Goal: Task Accomplishment & Management: Complete application form

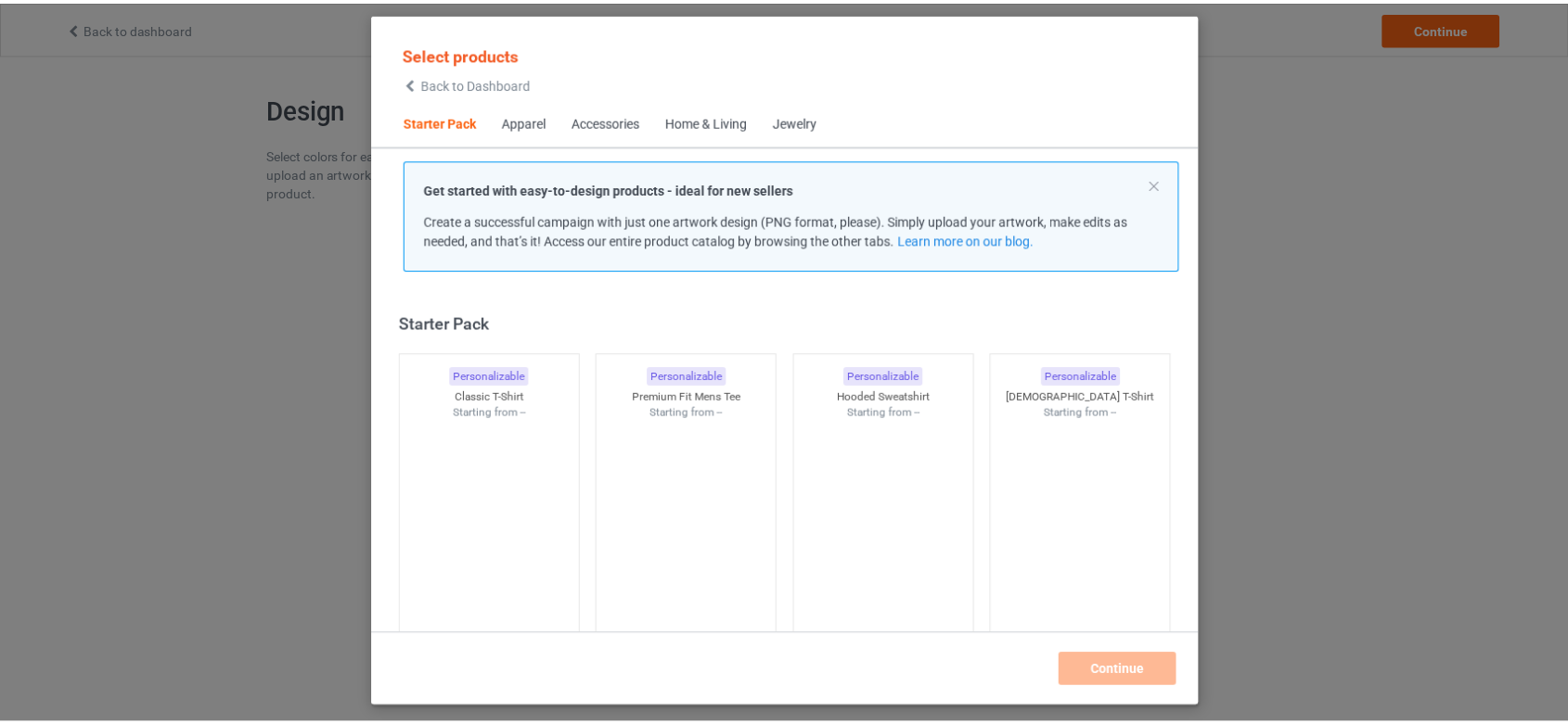
scroll to position [22, 0]
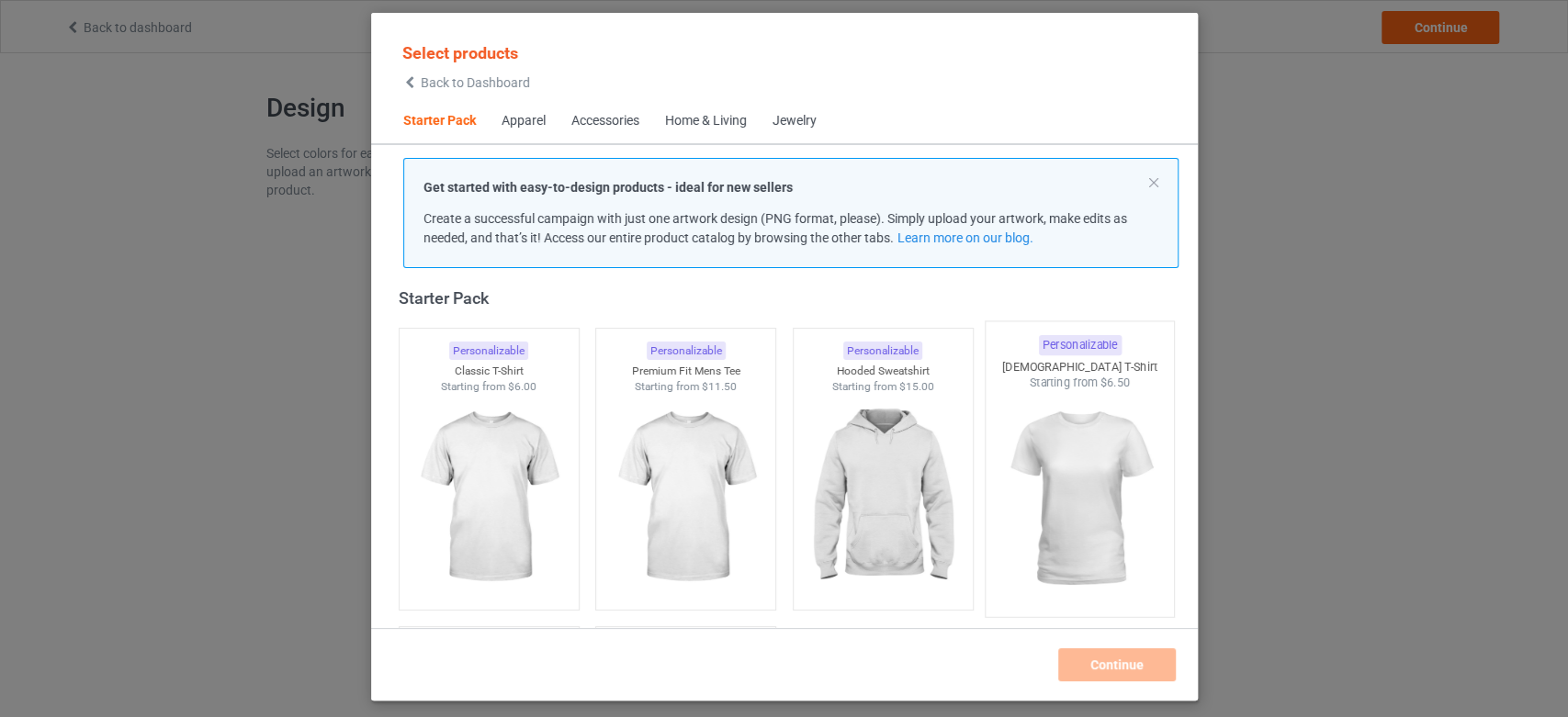
drag, startPoint x: 480, startPoint y: 437, endPoint x: 1104, endPoint y: 472, distance: 625.0
click at [481, 437] on img at bounding box center [488, 497] width 165 height 205
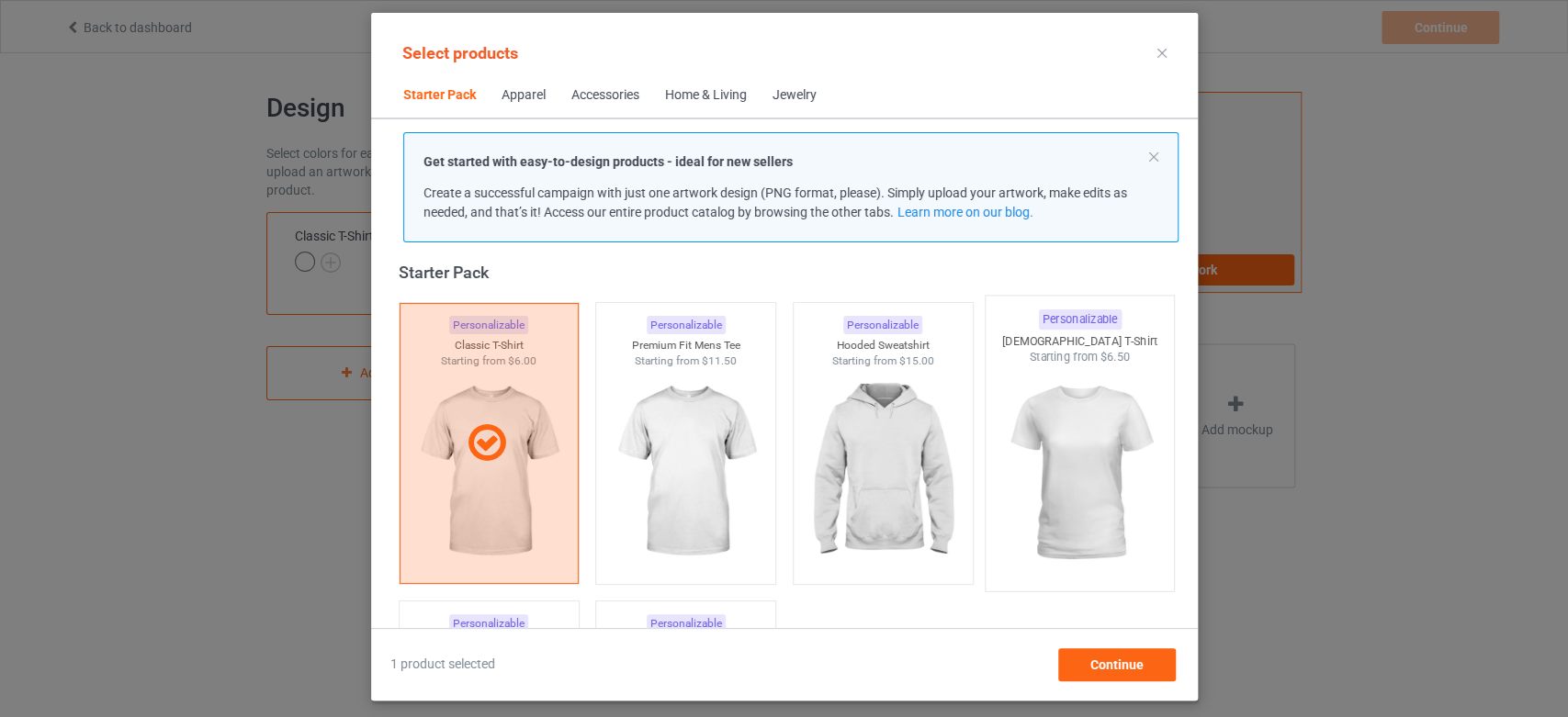
click at [1116, 444] on img at bounding box center [1080, 473] width 173 height 216
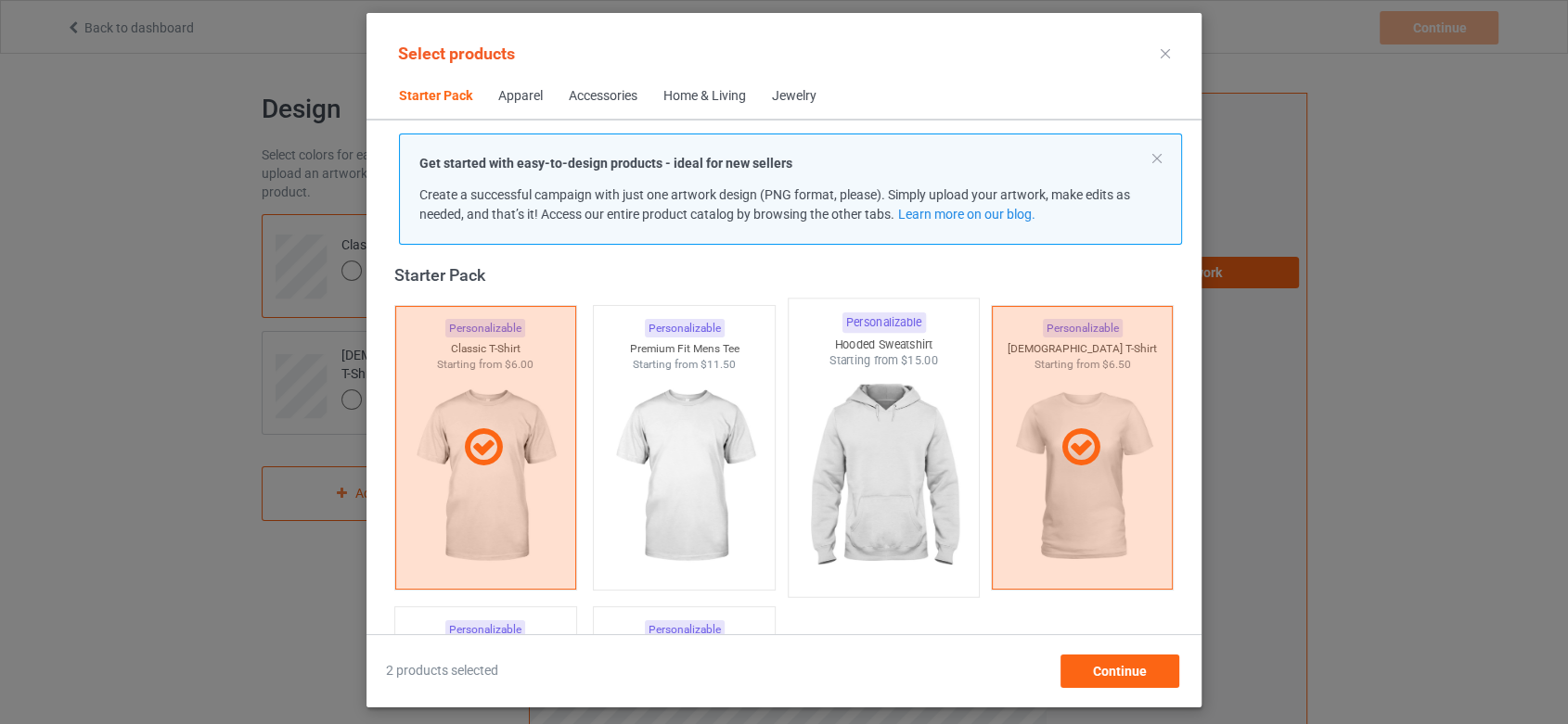
click at [921, 429] on img at bounding box center [884, 477] width 175 height 218
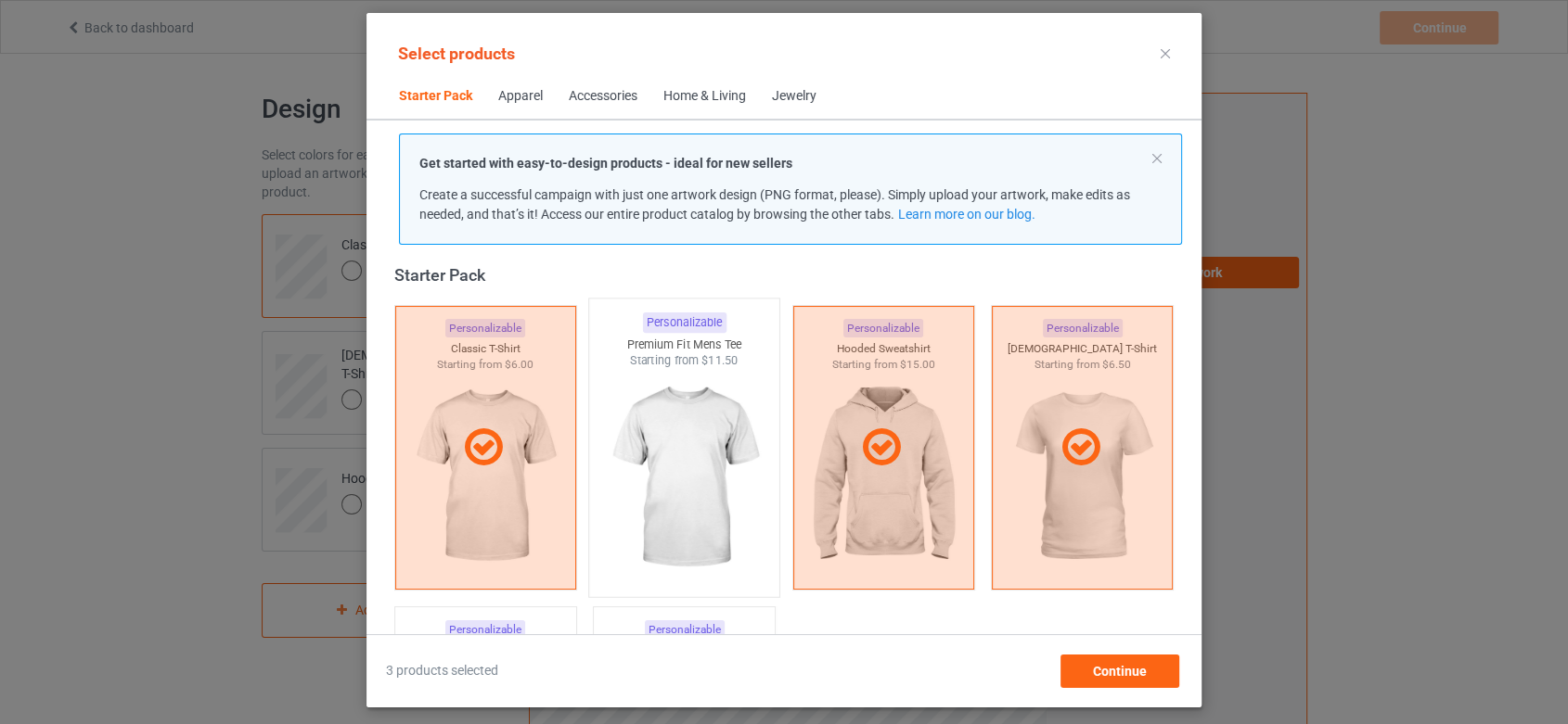
scroll to position [332, 0]
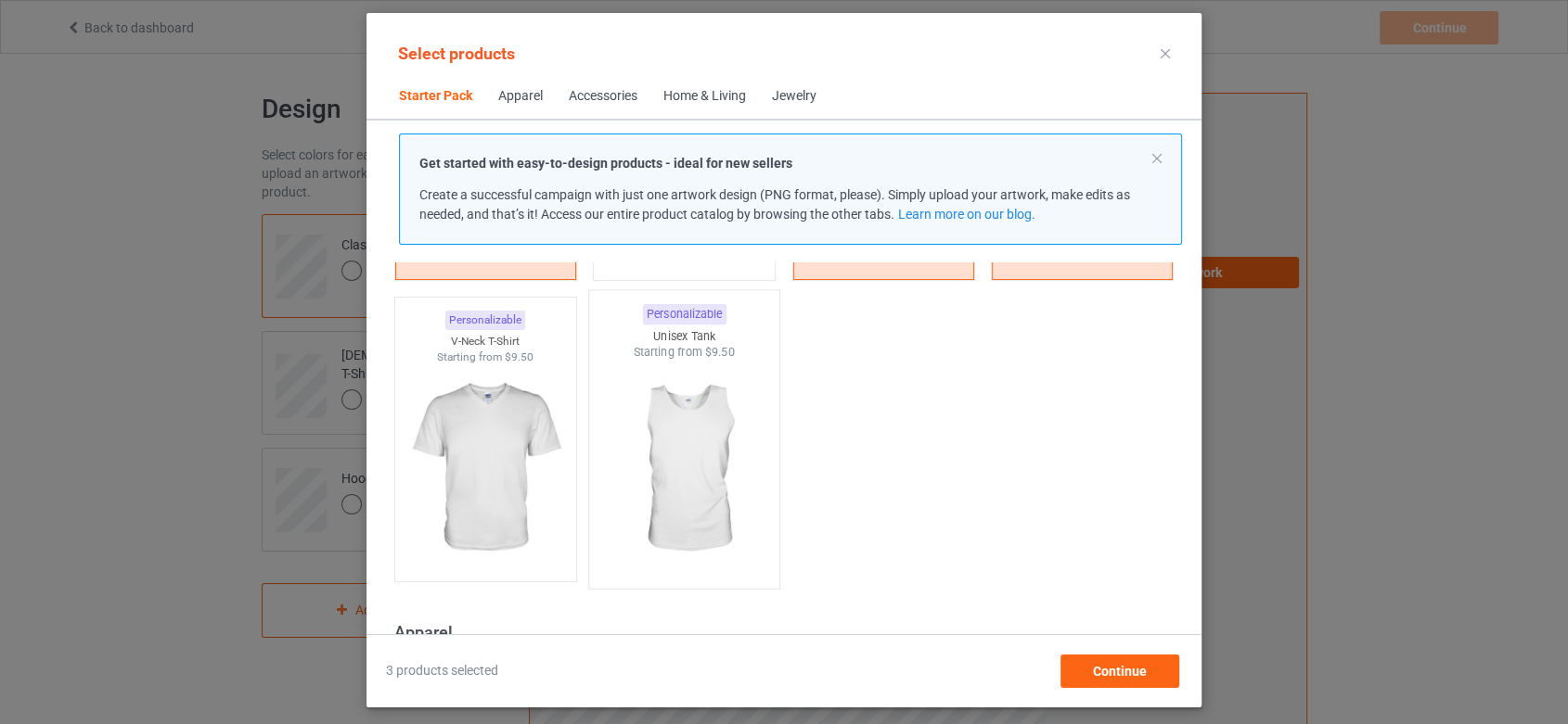
click at [696, 443] on img at bounding box center [685, 470] width 175 height 218
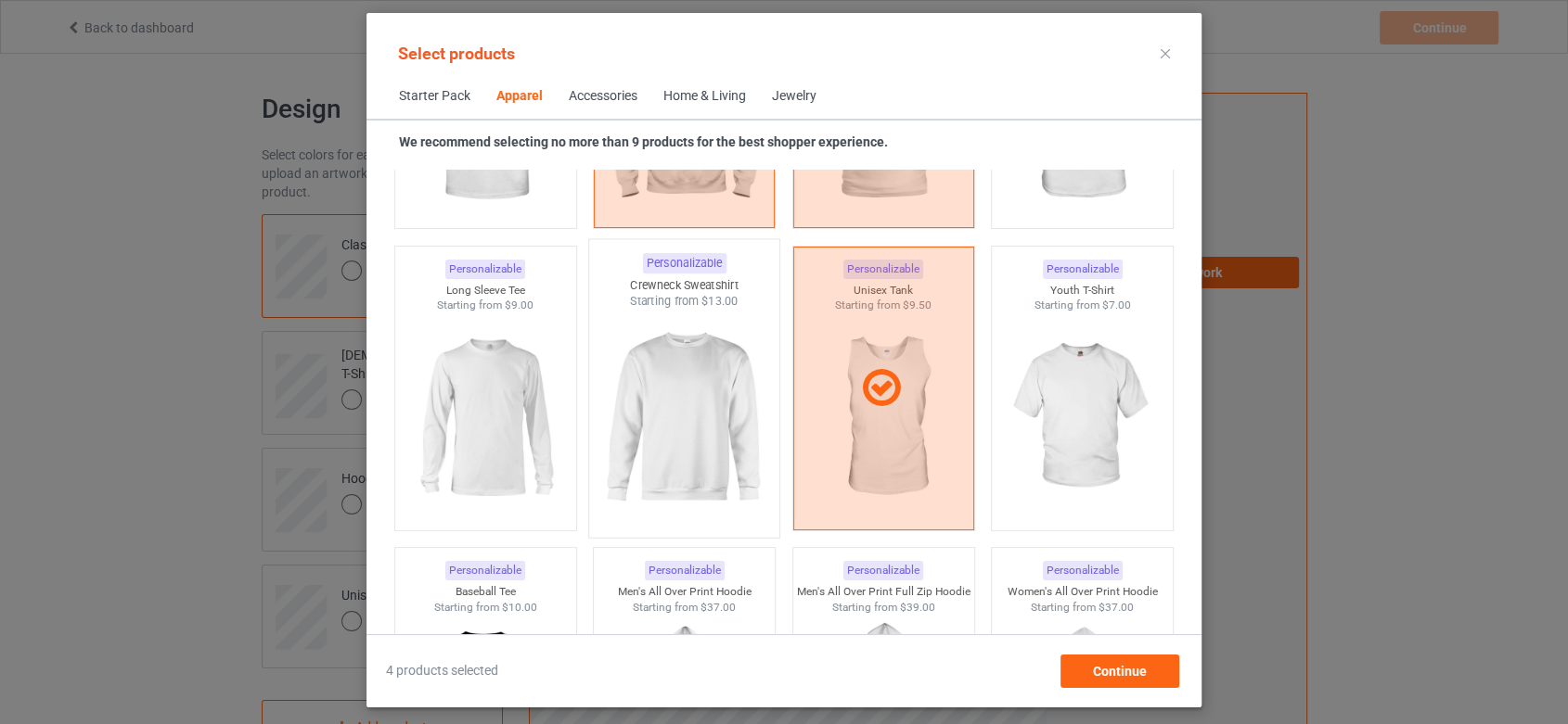
scroll to position [1363, 0]
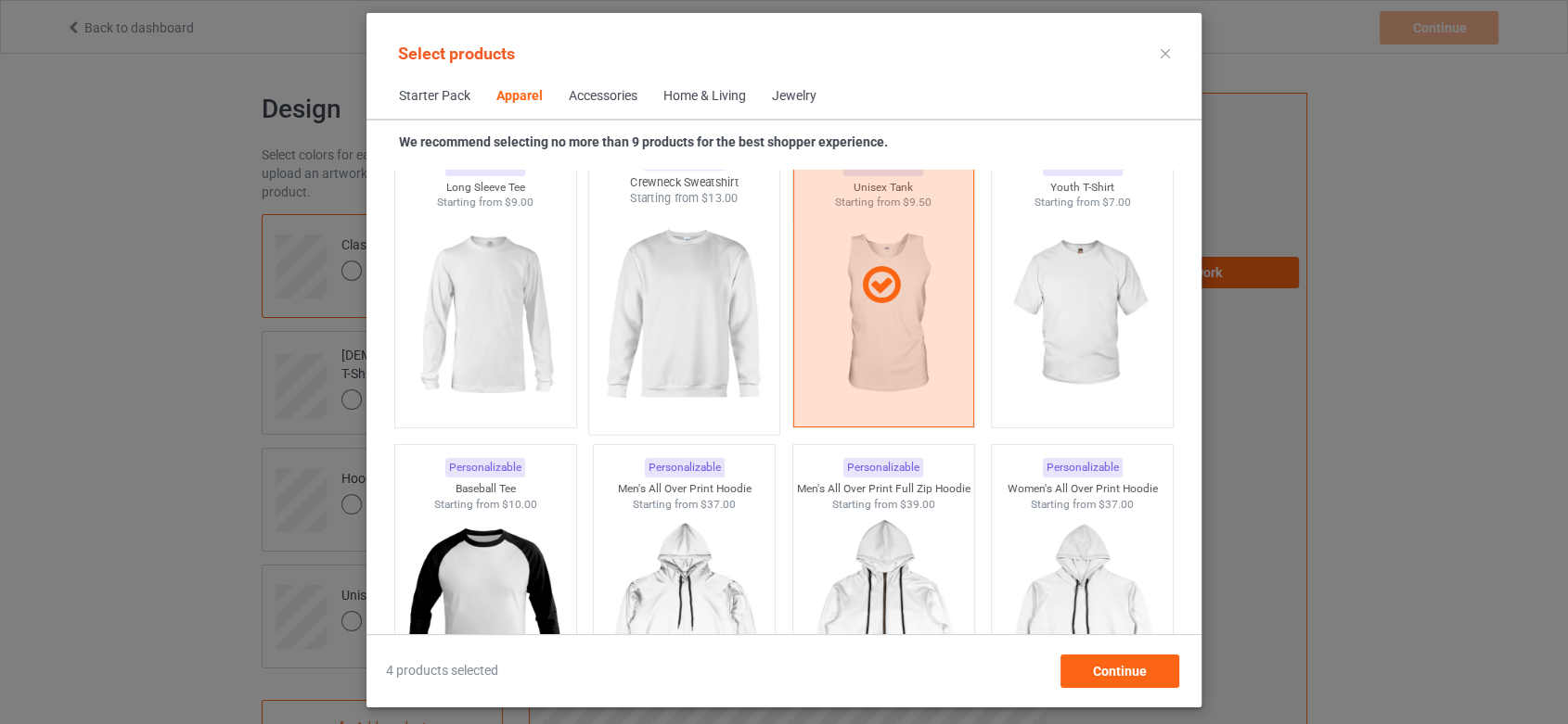
click at [704, 345] on img at bounding box center [685, 315] width 175 height 218
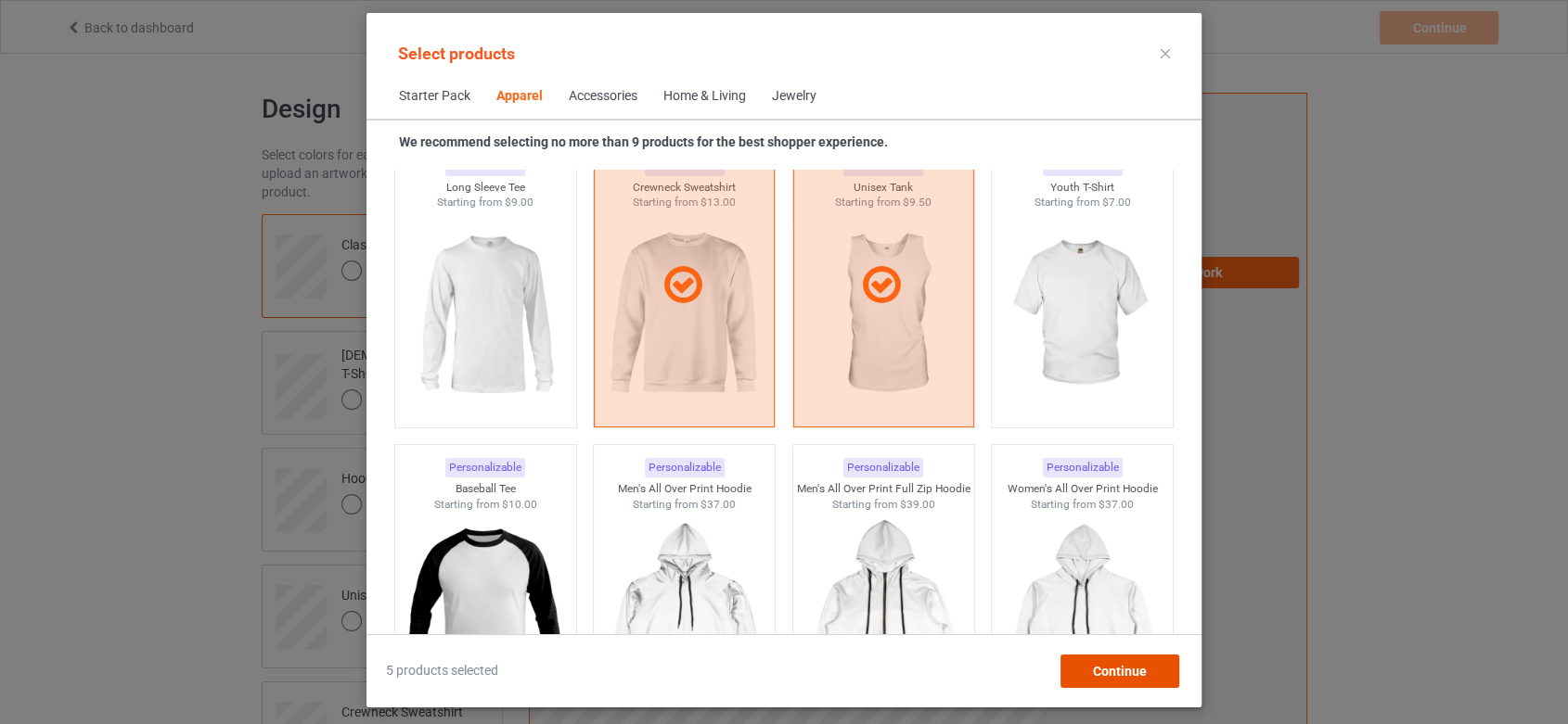
click at [1096, 667] on span "Continue" at bounding box center [1120, 670] width 54 height 14
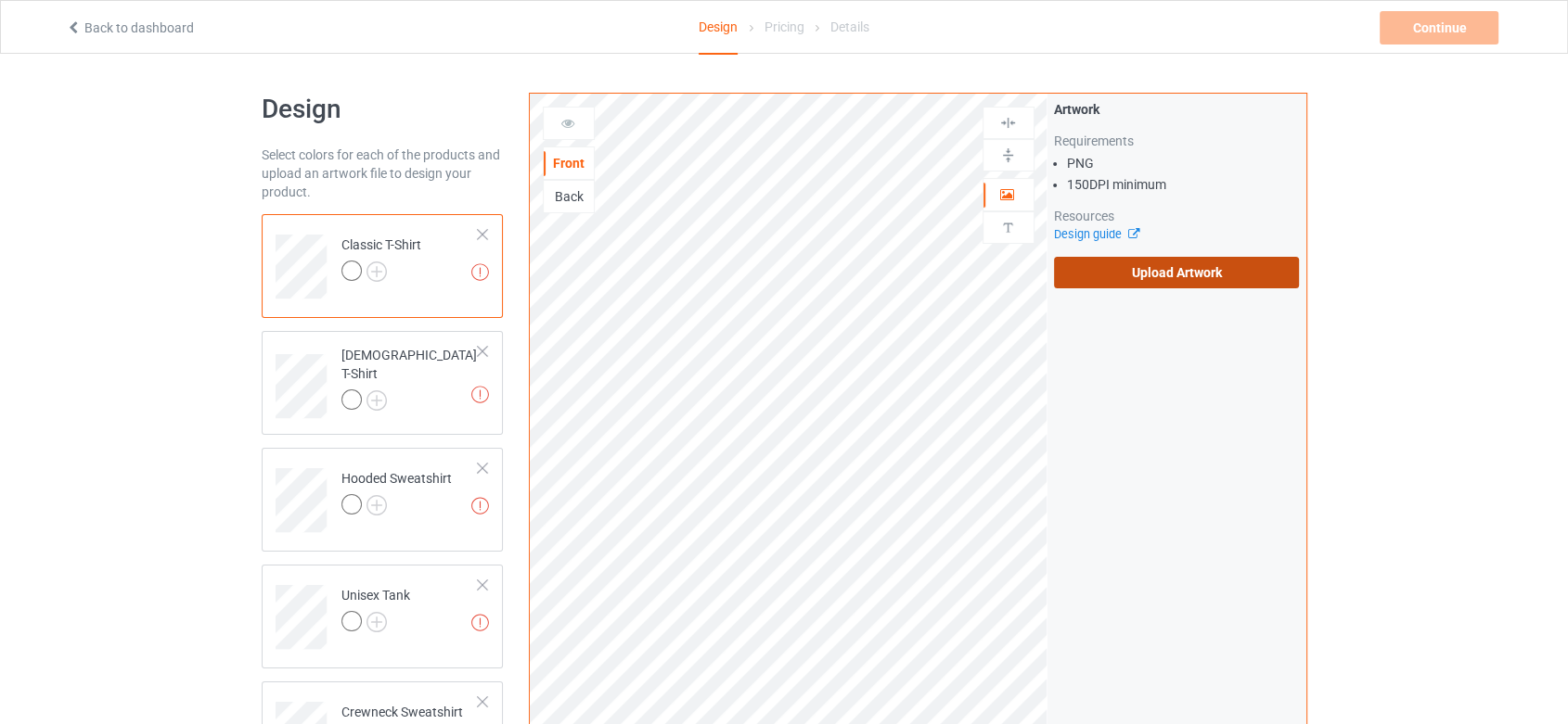
click at [1173, 282] on label "Upload Artwork" at bounding box center [1177, 272] width 246 height 32
click at [0, 0] on input "Upload Artwork" at bounding box center [0, 0] width 0 height 0
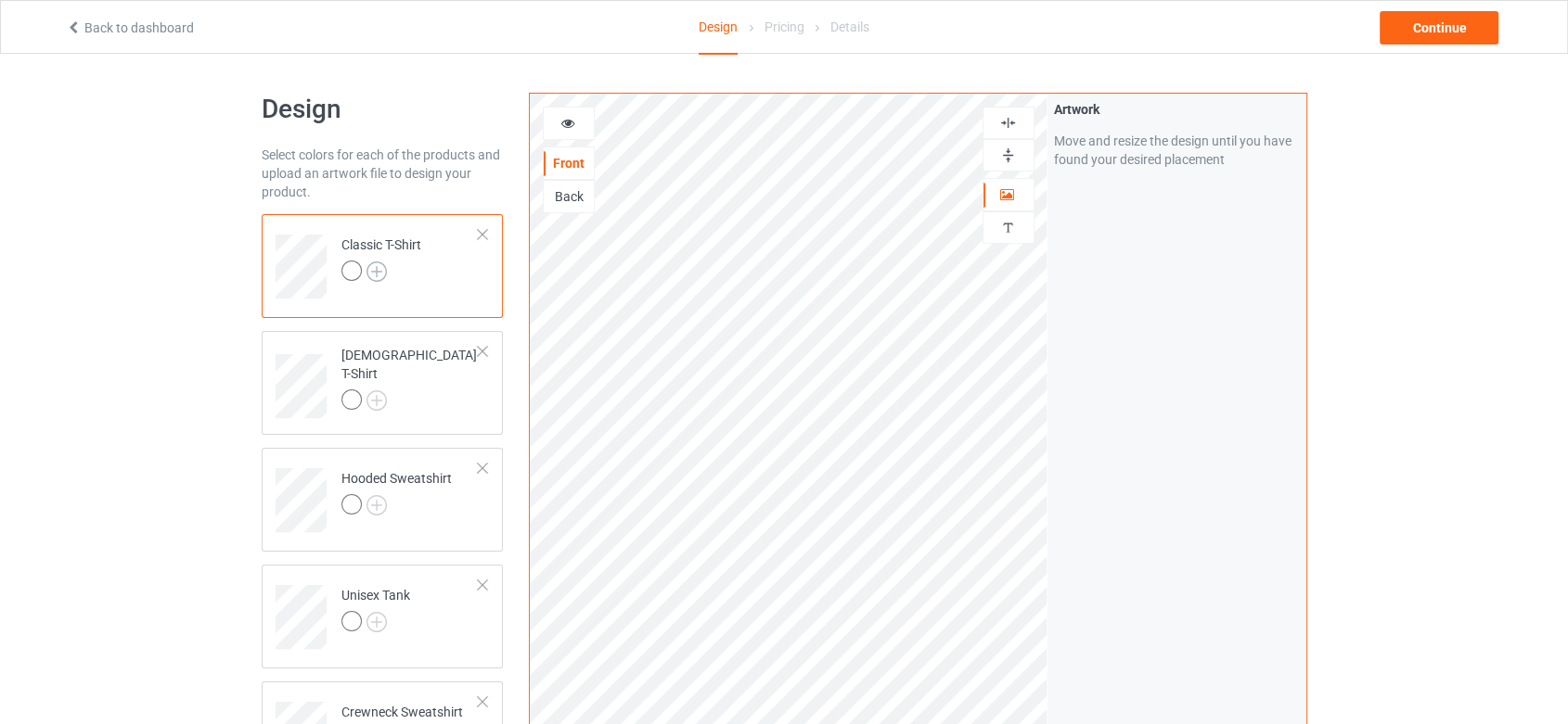
click at [375, 268] on img at bounding box center [376, 271] width 20 height 20
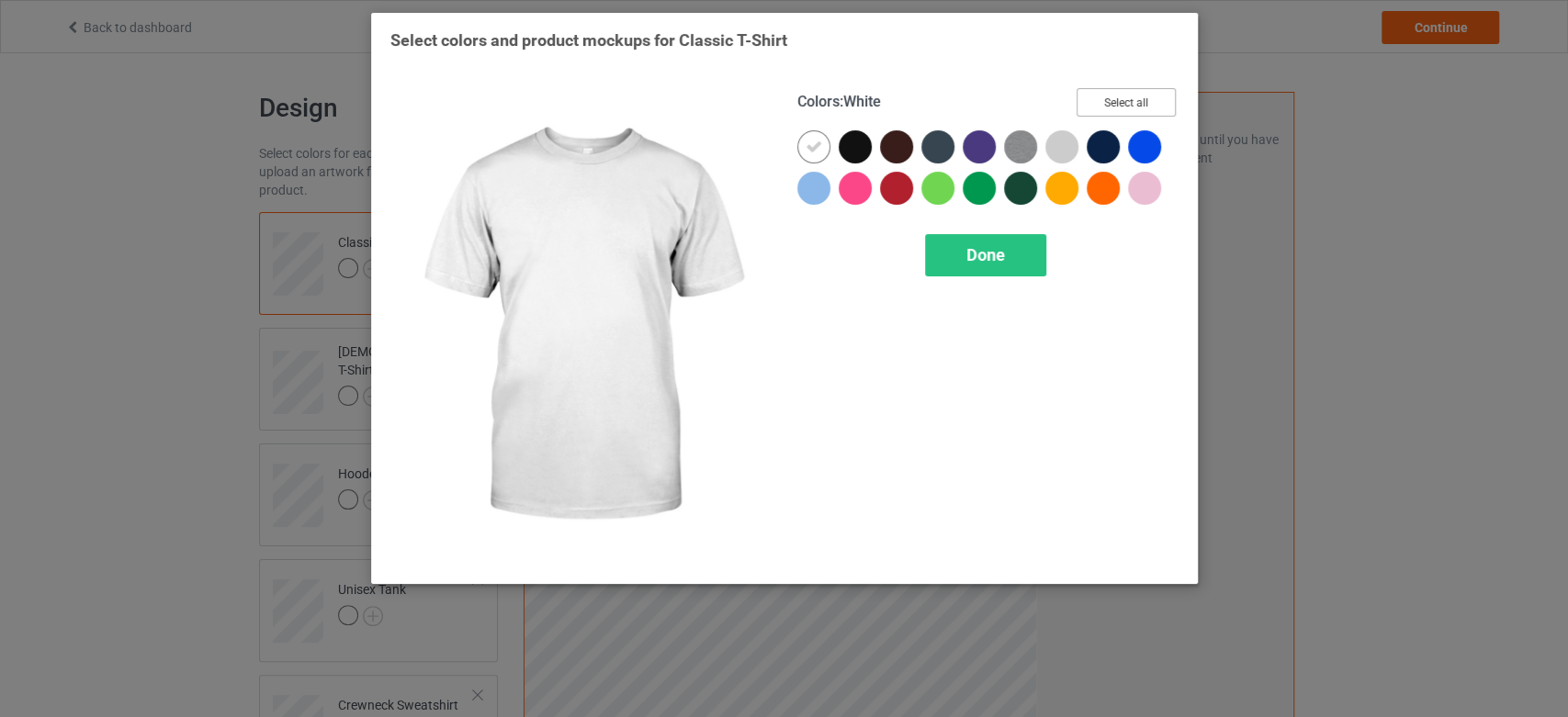
drag, startPoint x: 1129, startPoint y: 97, endPoint x: 1105, endPoint y: 72, distance: 34.7
click at [1128, 95] on button "Select all" at bounding box center [1127, 103] width 99 height 29
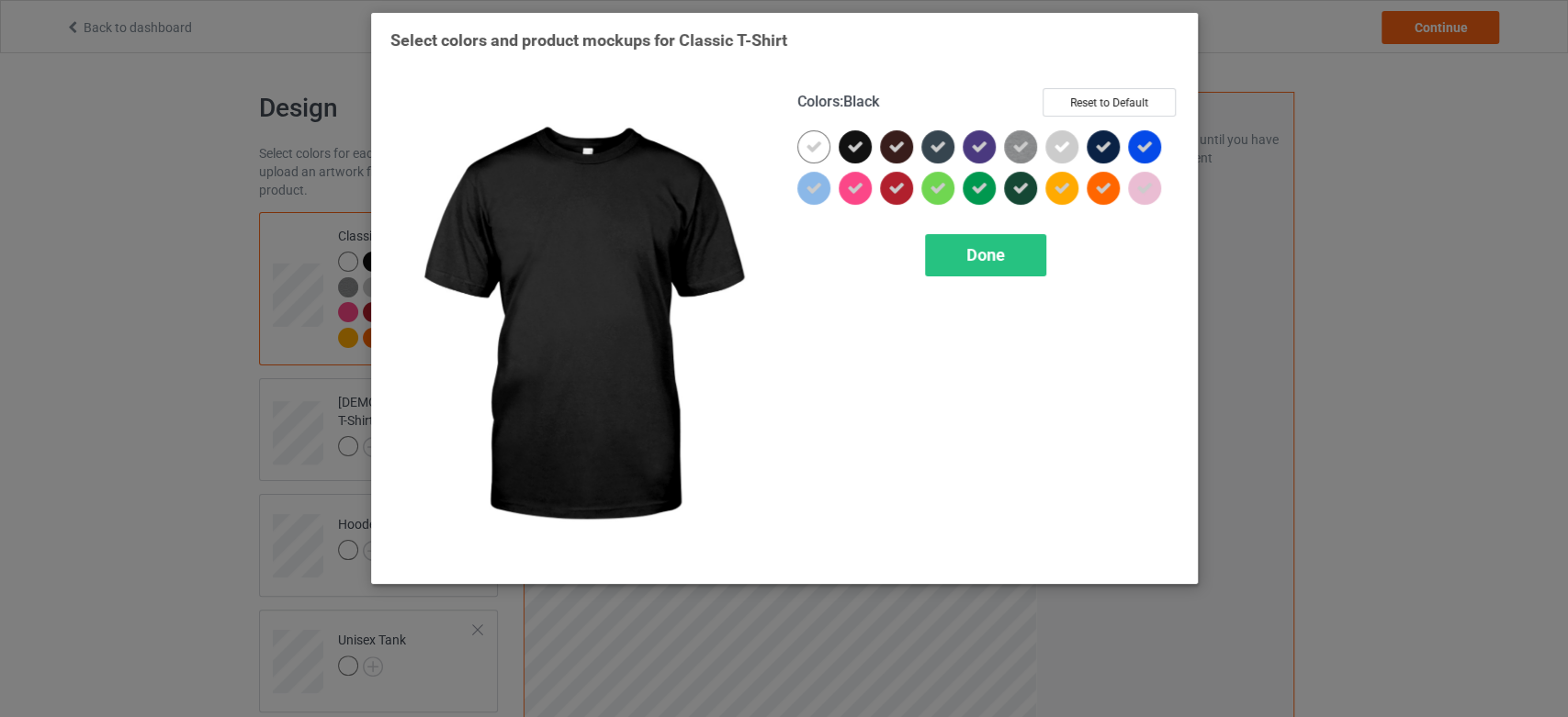
click at [861, 135] on div at bounding box center [855, 146] width 33 height 33
click at [950, 250] on div "Done" at bounding box center [985, 255] width 121 height 42
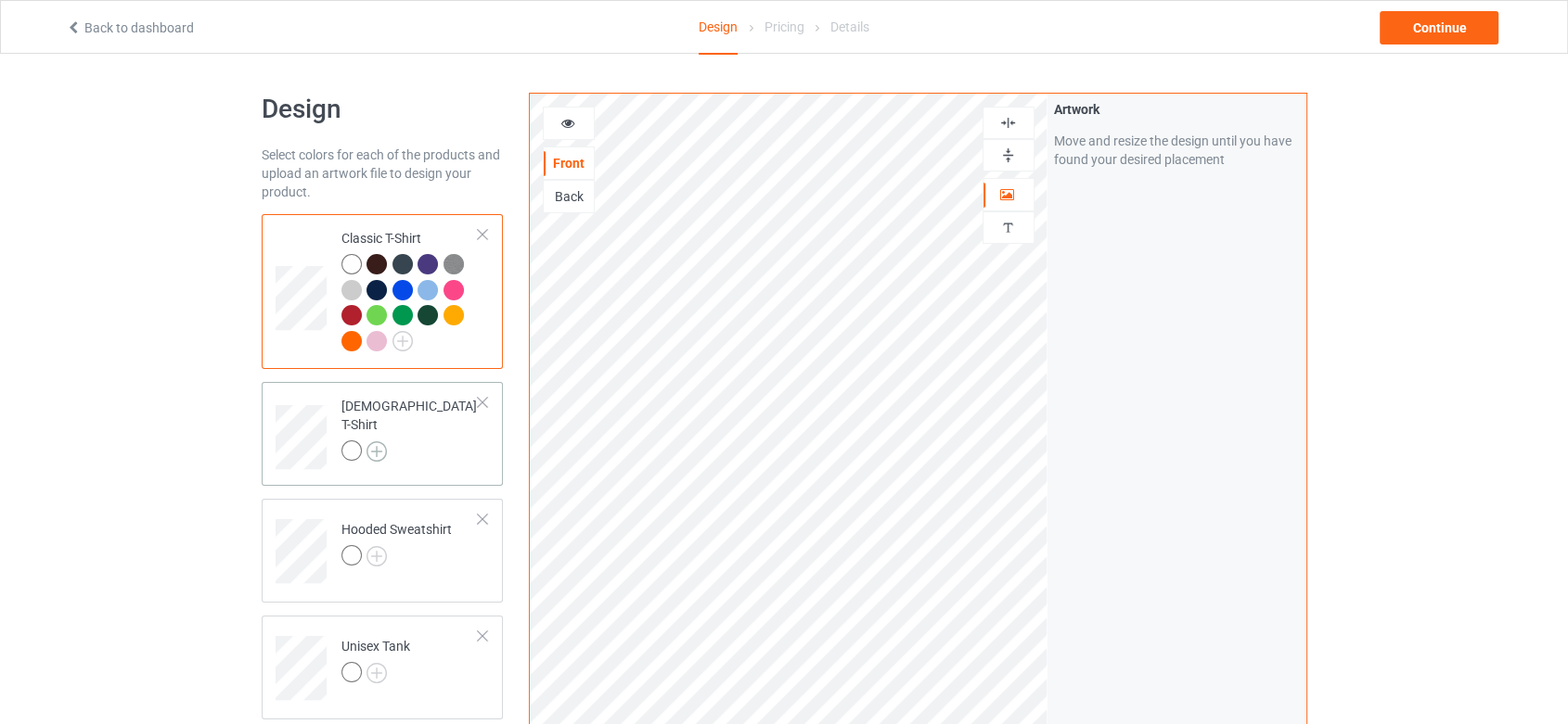
click at [376, 442] on img at bounding box center [376, 451] width 20 height 20
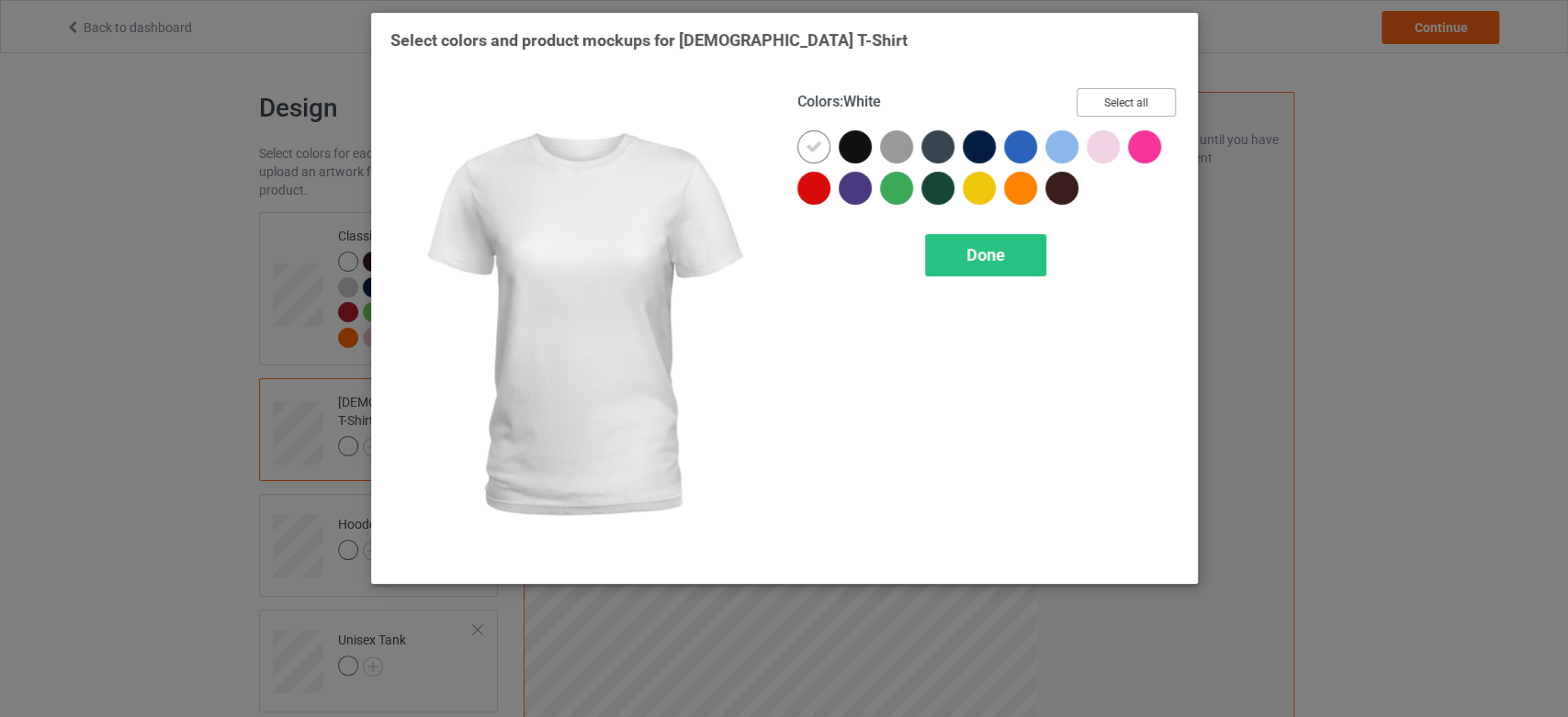
click at [1157, 103] on button "Select all" at bounding box center [1127, 103] width 99 height 29
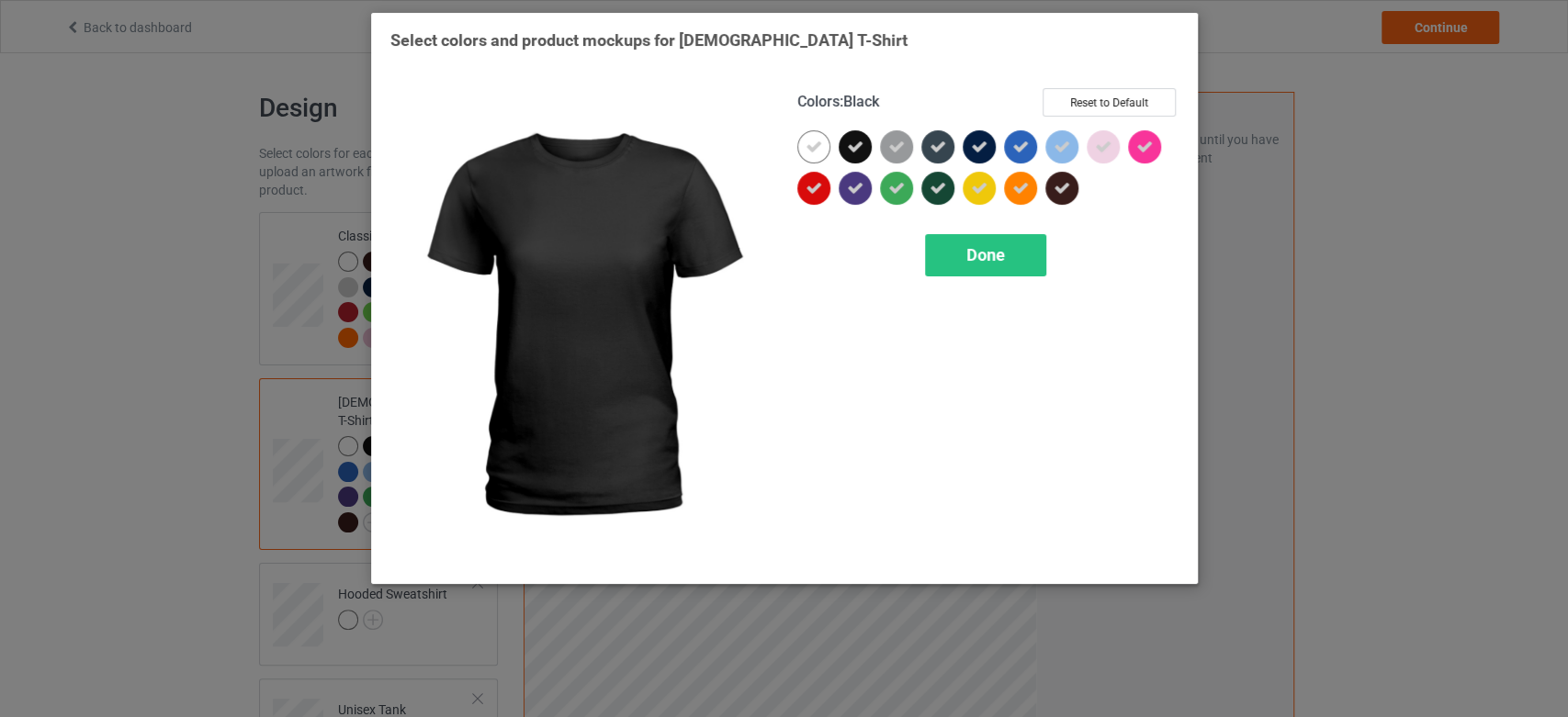
click at [847, 139] on icon at bounding box center [854, 146] width 16 height 16
click at [961, 258] on div "Done" at bounding box center [985, 255] width 121 height 42
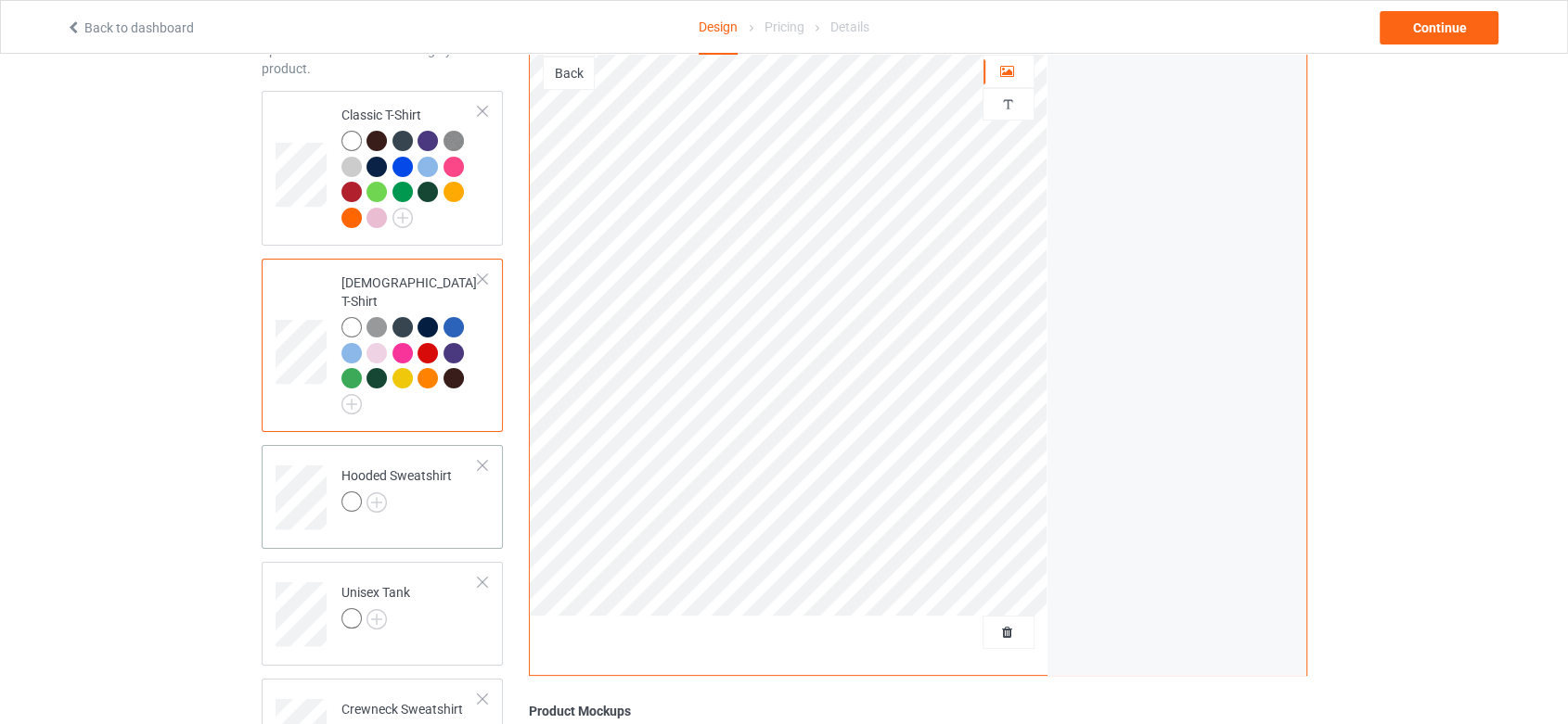
scroll to position [205, 0]
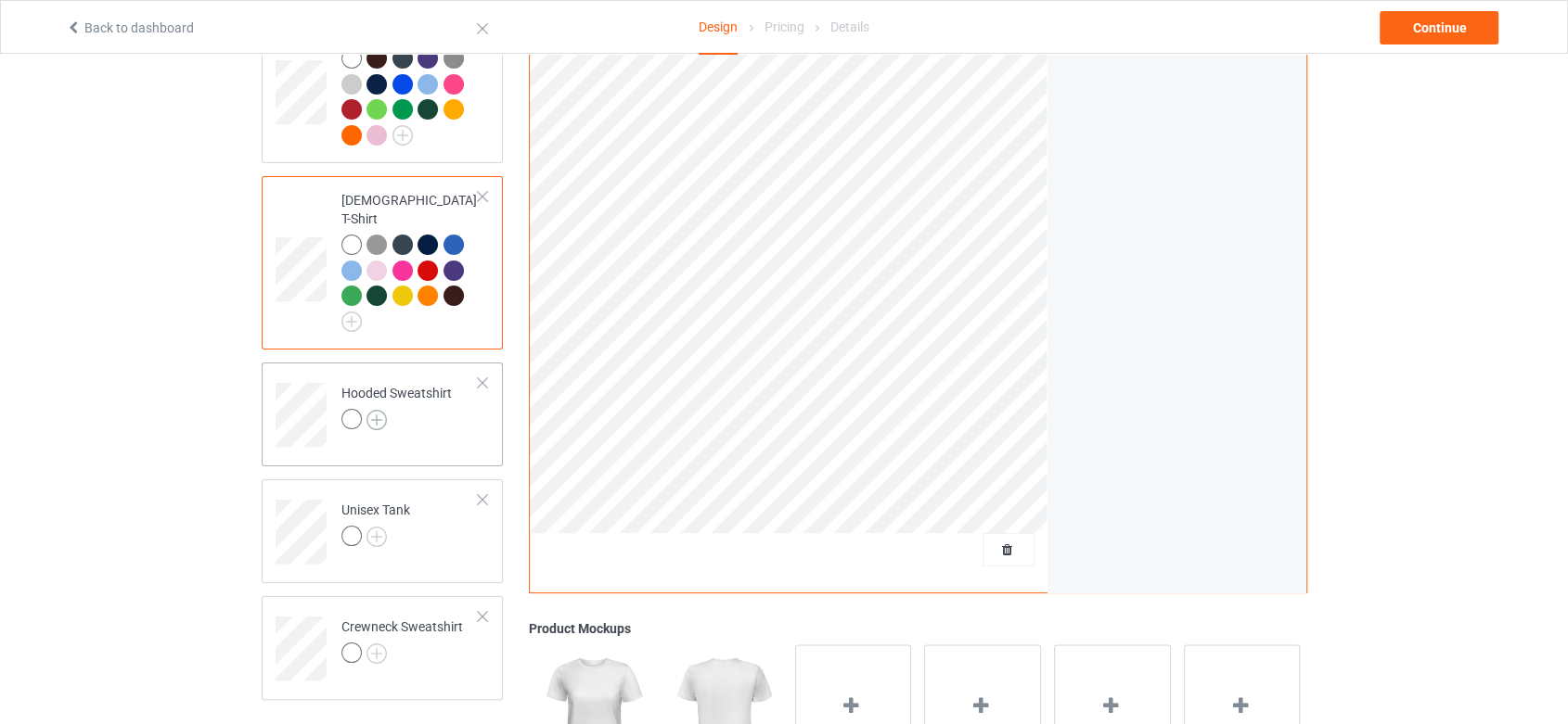
click at [376, 410] on img at bounding box center [376, 420] width 20 height 20
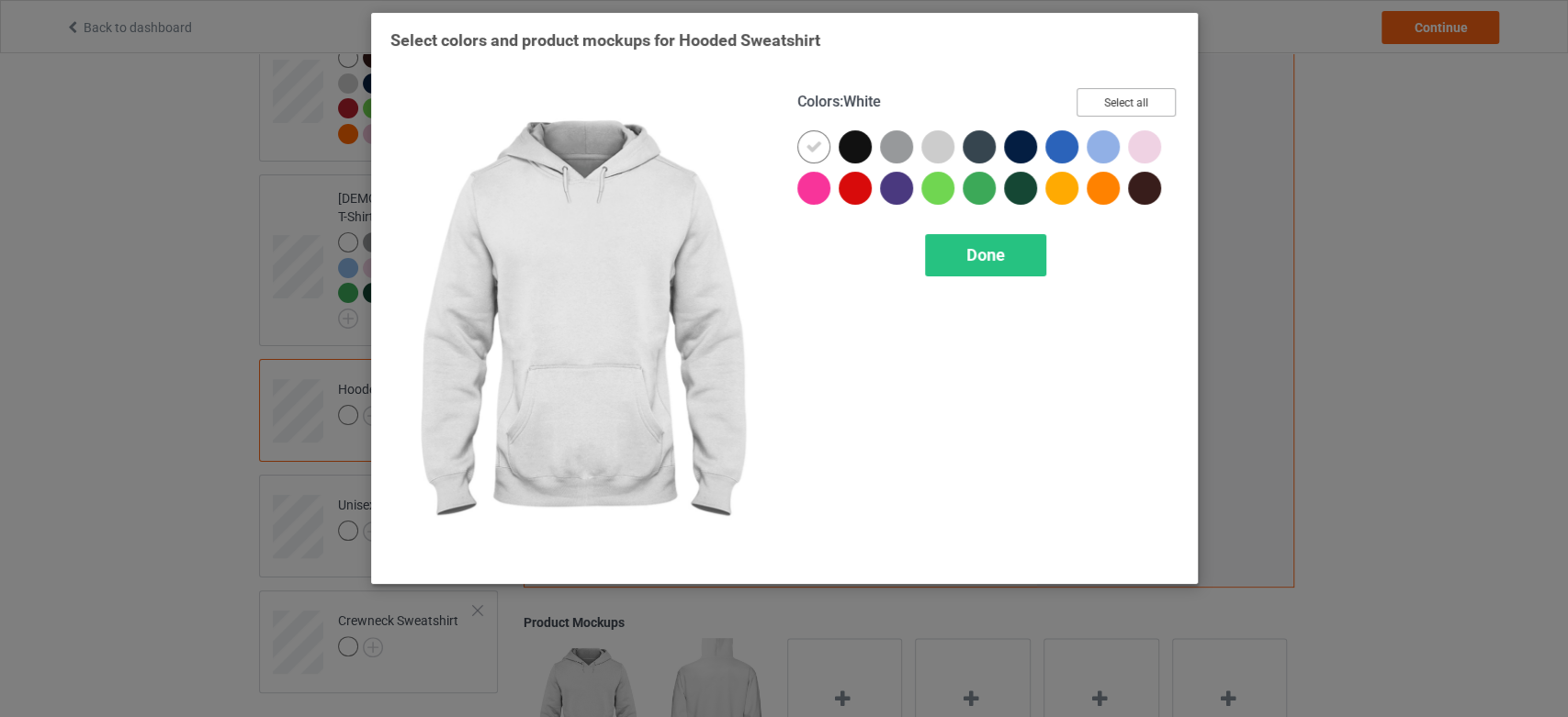
drag, startPoint x: 1139, startPoint y: 103, endPoint x: 1095, endPoint y: 11, distance: 102.0
click at [1138, 100] on button "Select all" at bounding box center [1127, 103] width 99 height 29
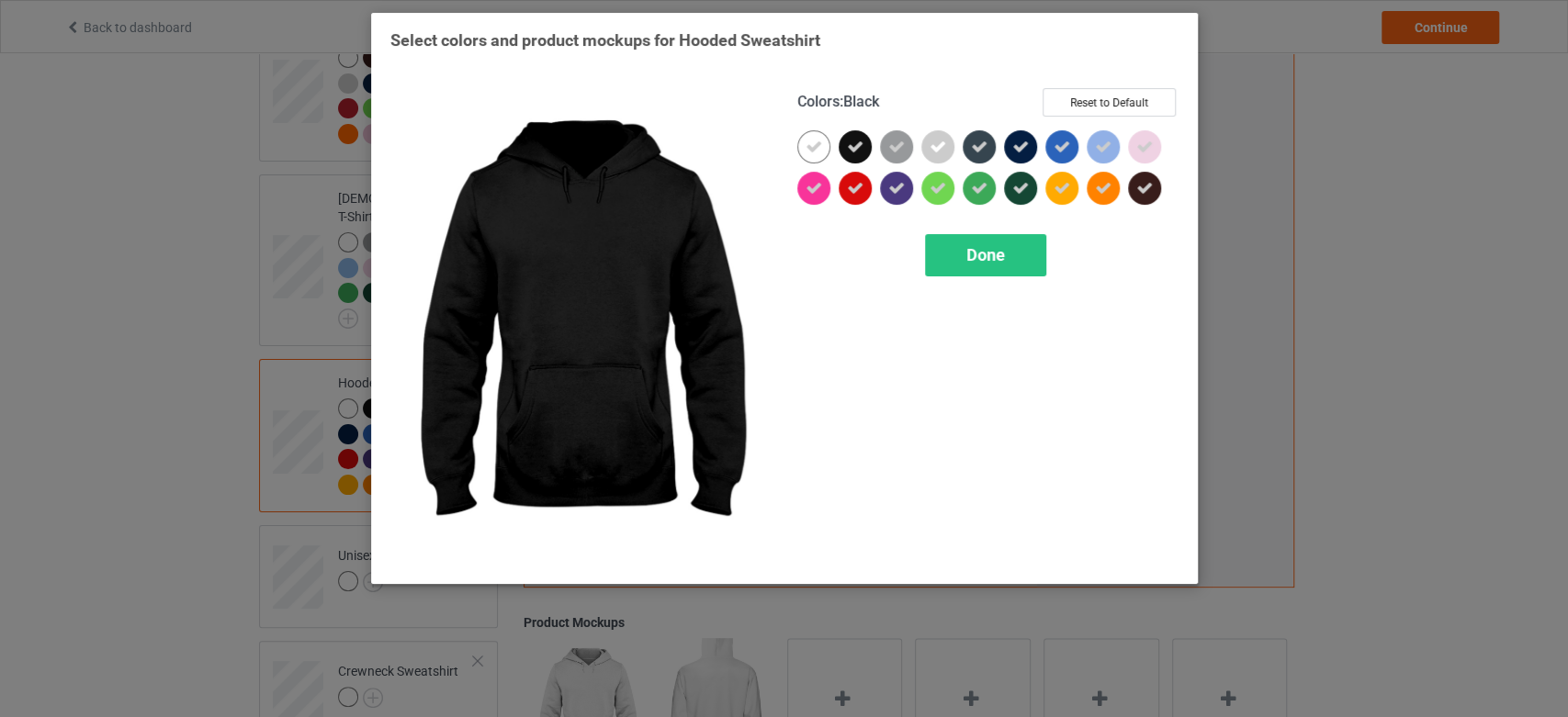
click at [853, 145] on icon at bounding box center [854, 146] width 16 height 16
click at [1011, 265] on div "Done" at bounding box center [985, 255] width 121 height 42
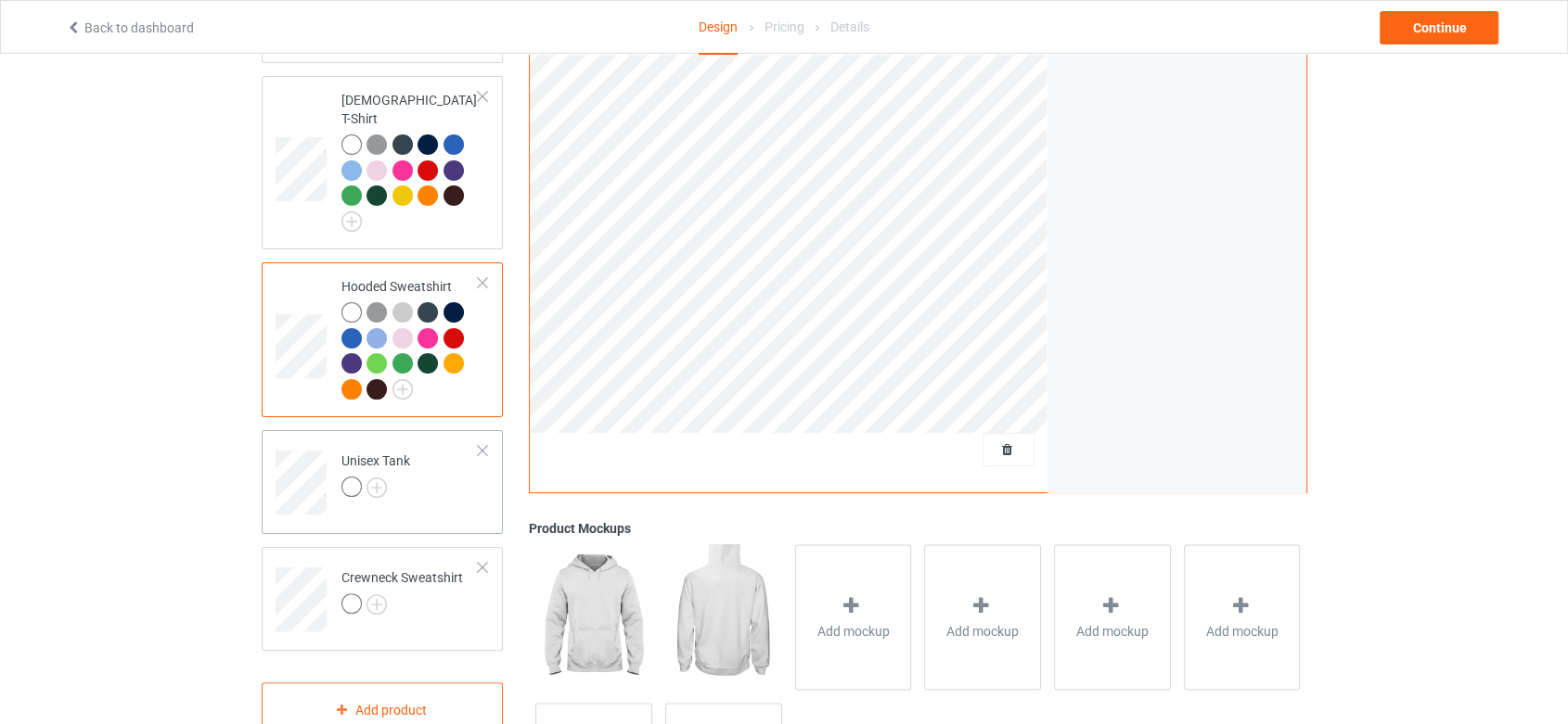
scroll to position [412, 0]
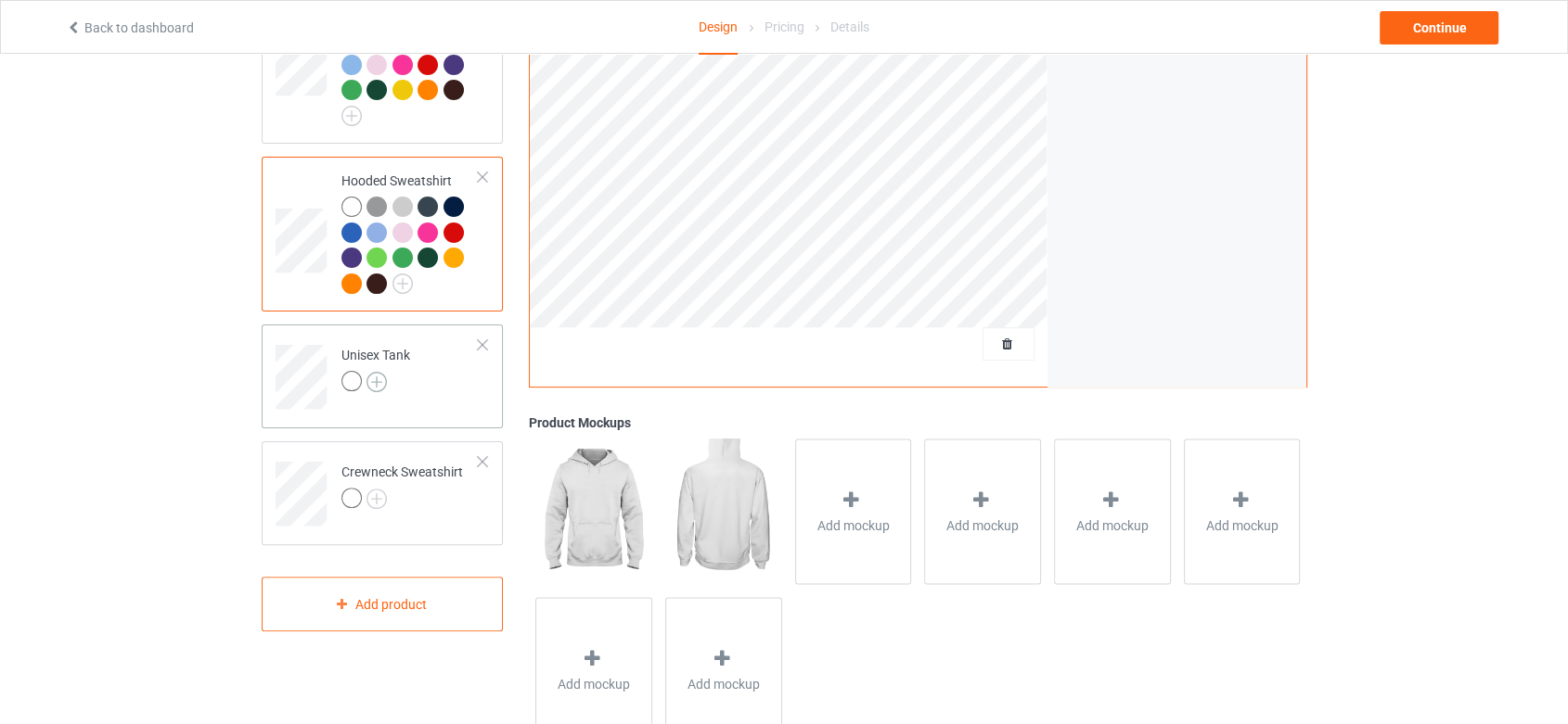
click at [370, 372] on img at bounding box center [376, 381] width 20 height 20
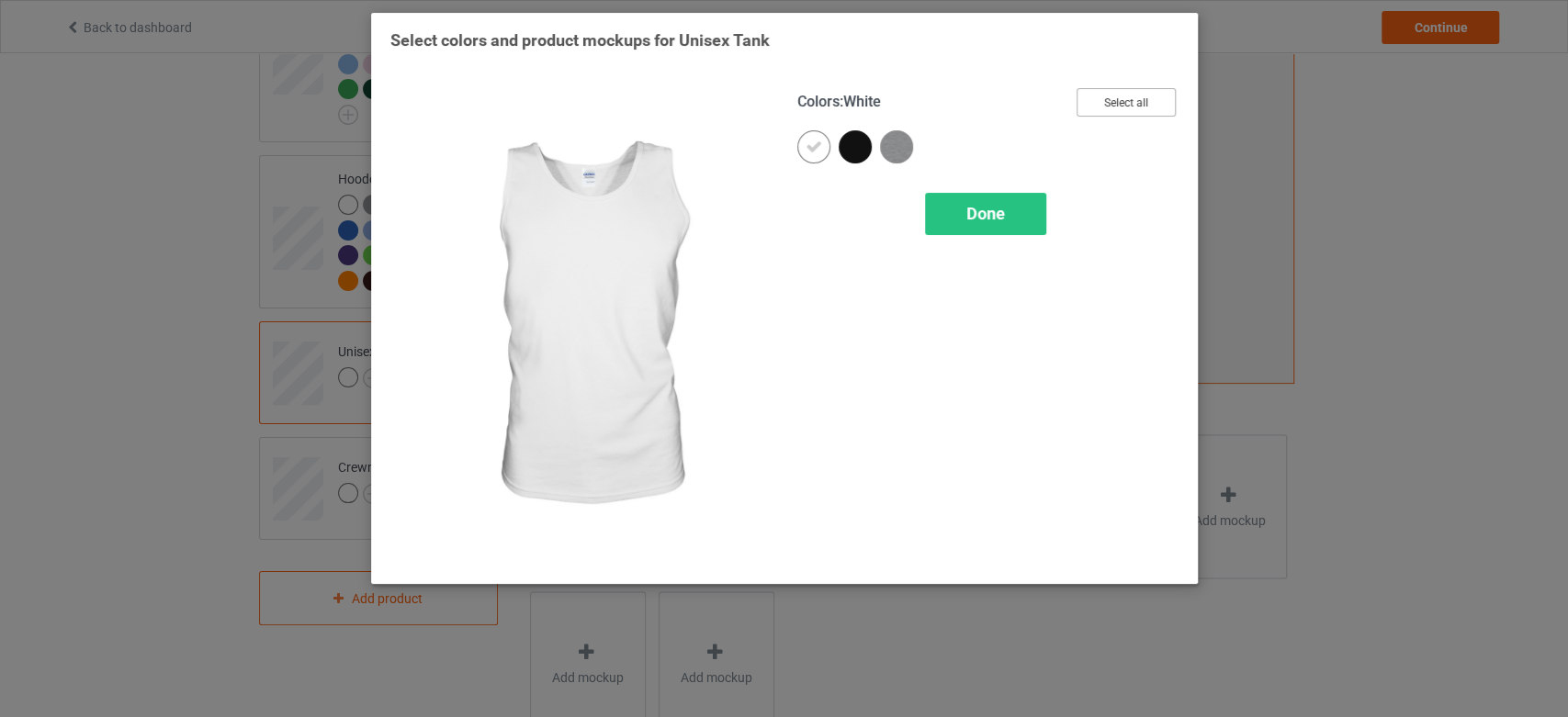
click at [1138, 91] on button "Select all" at bounding box center [1127, 103] width 99 height 29
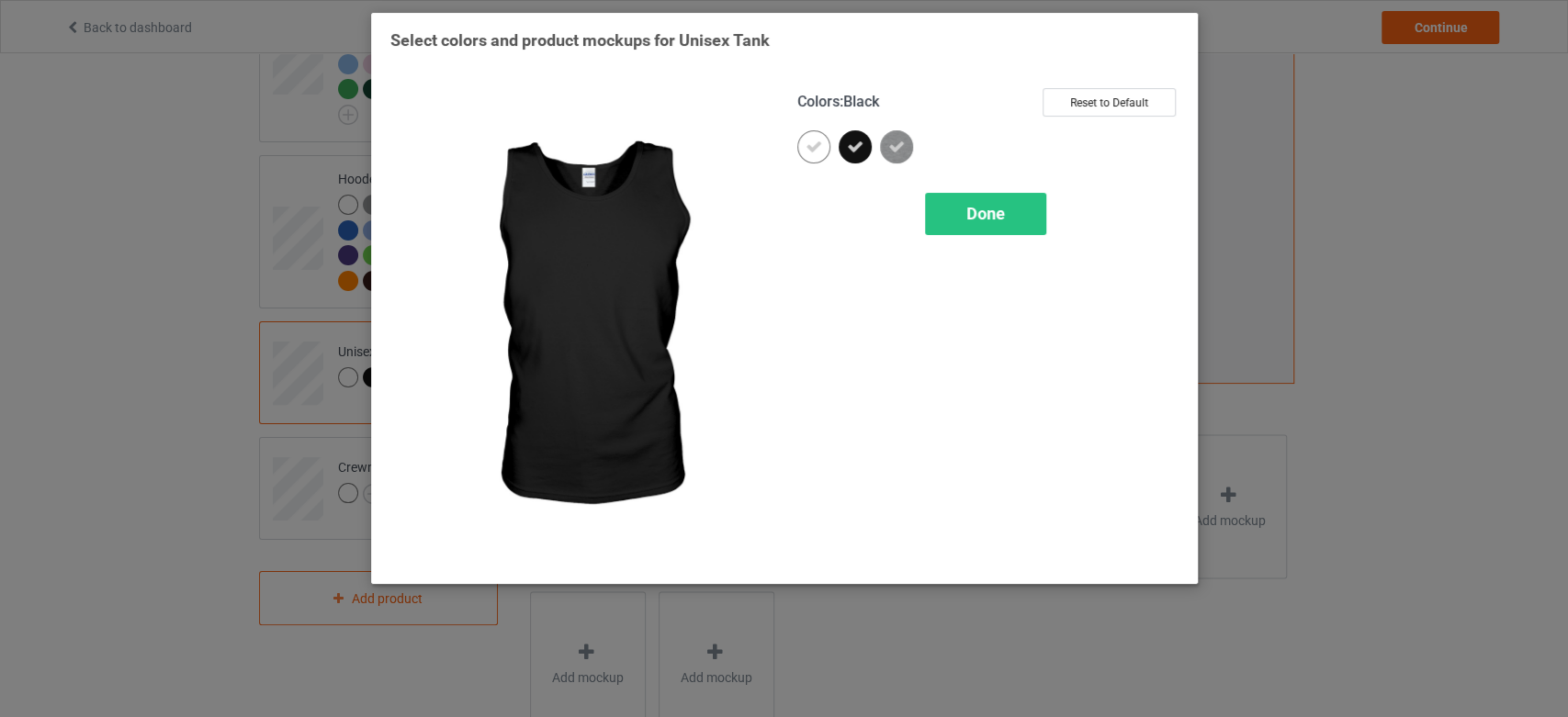
click at [857, 144] on icon at bounding box center [854, 146] width 16 height 16
click at [989, 218] on span "Done" at bounding box center [986, 213] width 39 height 19
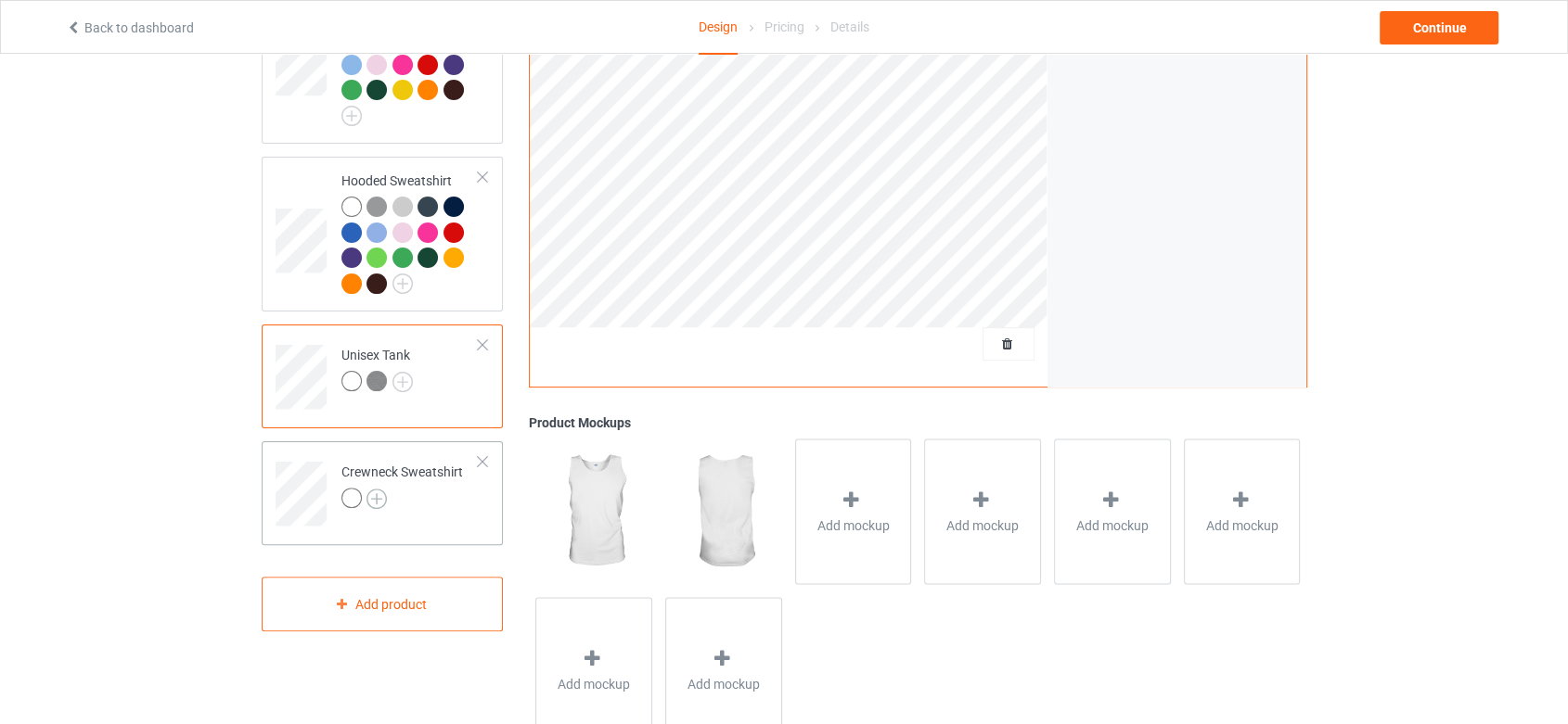
click at [381, 489] on img at bounding box center [376, 498] width 20 height 20
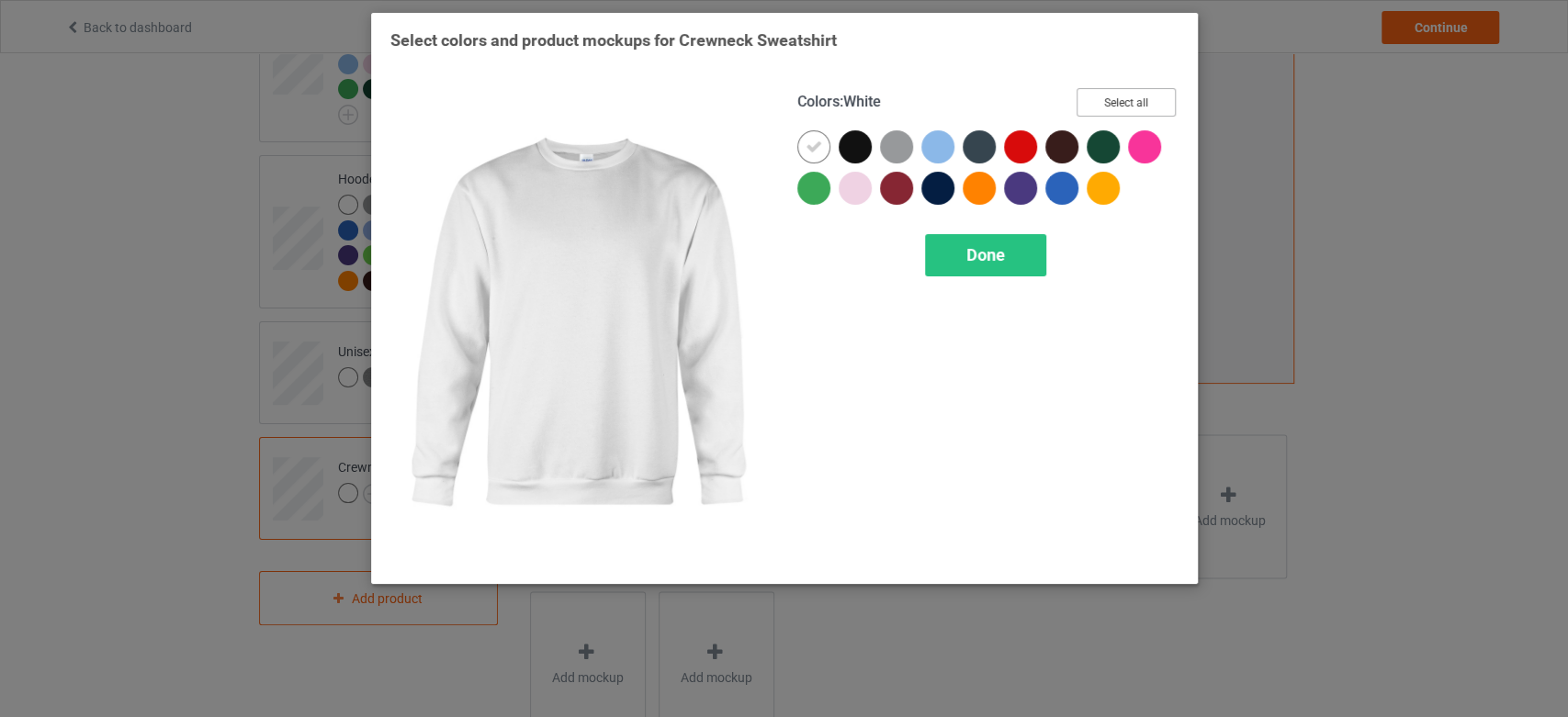
click at [1138, 92] on button "Select all" at bounding box center [1127, 103] width 99 height 29
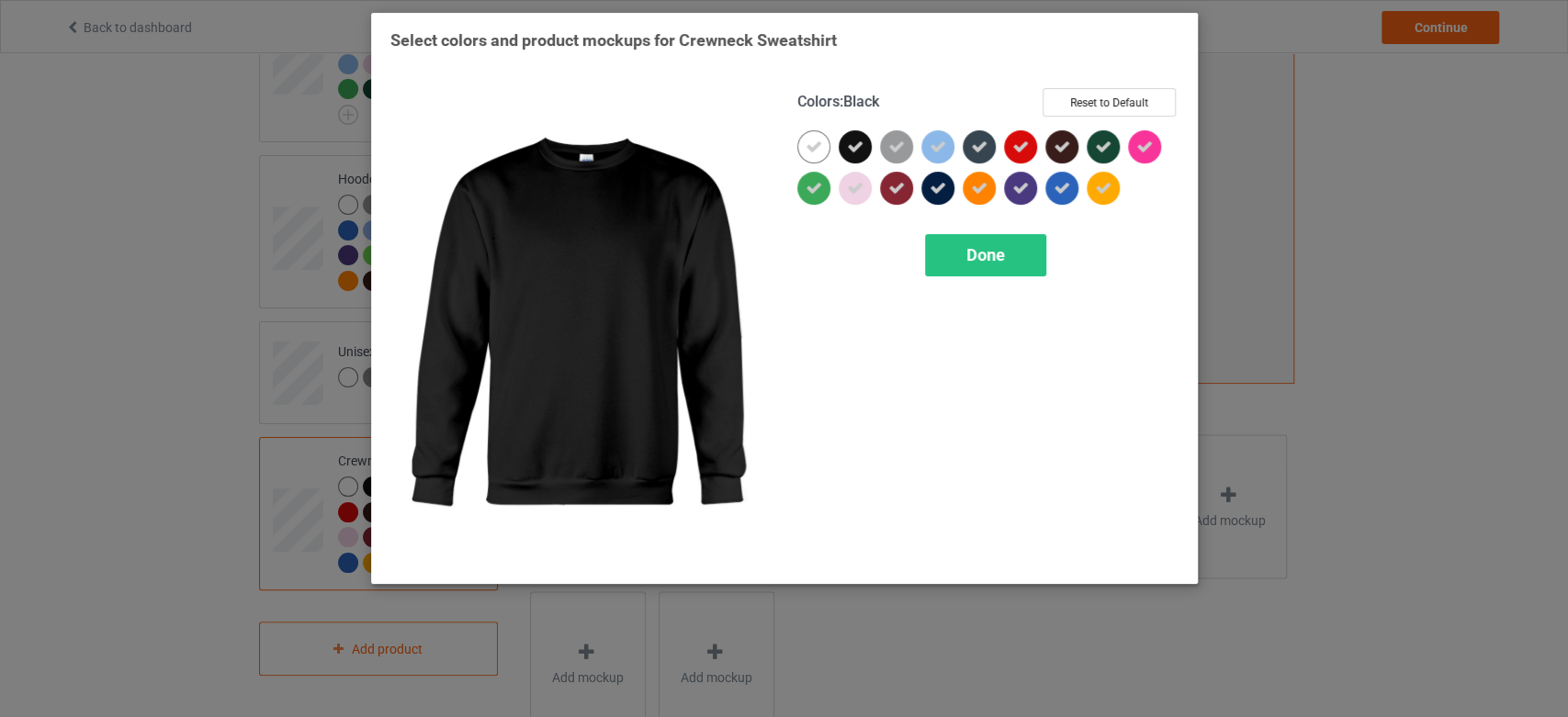
drag, startPoint x: 845, startPoint y: 146, endPoint x: 841, endPoint y: 86, distance: 60.1
click at [847, 145] on icon at bounding box center [854, 146] width 16 height 16
click at [1000, 258] on span "Done" at bounding box center [986, 255] width 39 height 19
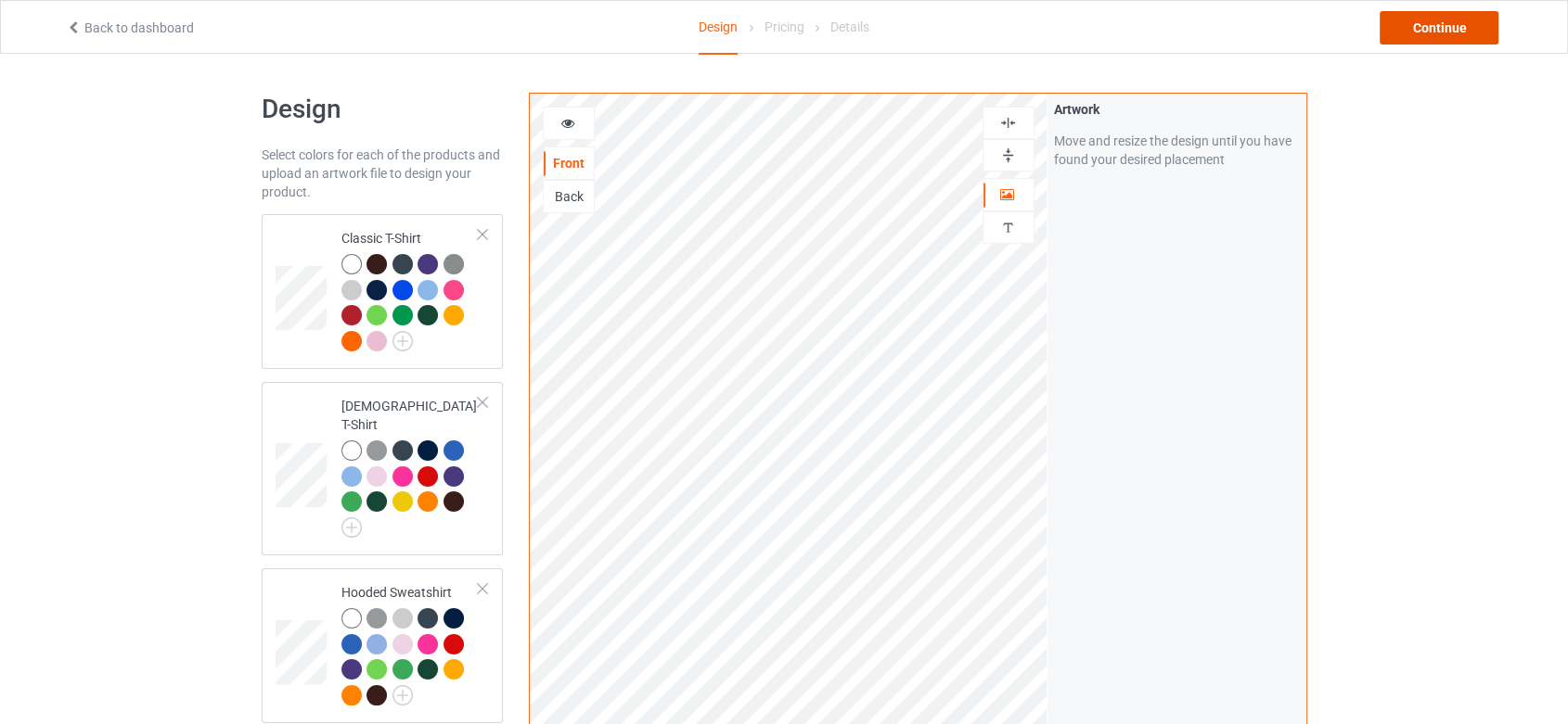
click at [1458, 22] on div "Continue" at bounding box center [1439, 28] width 119 height 34
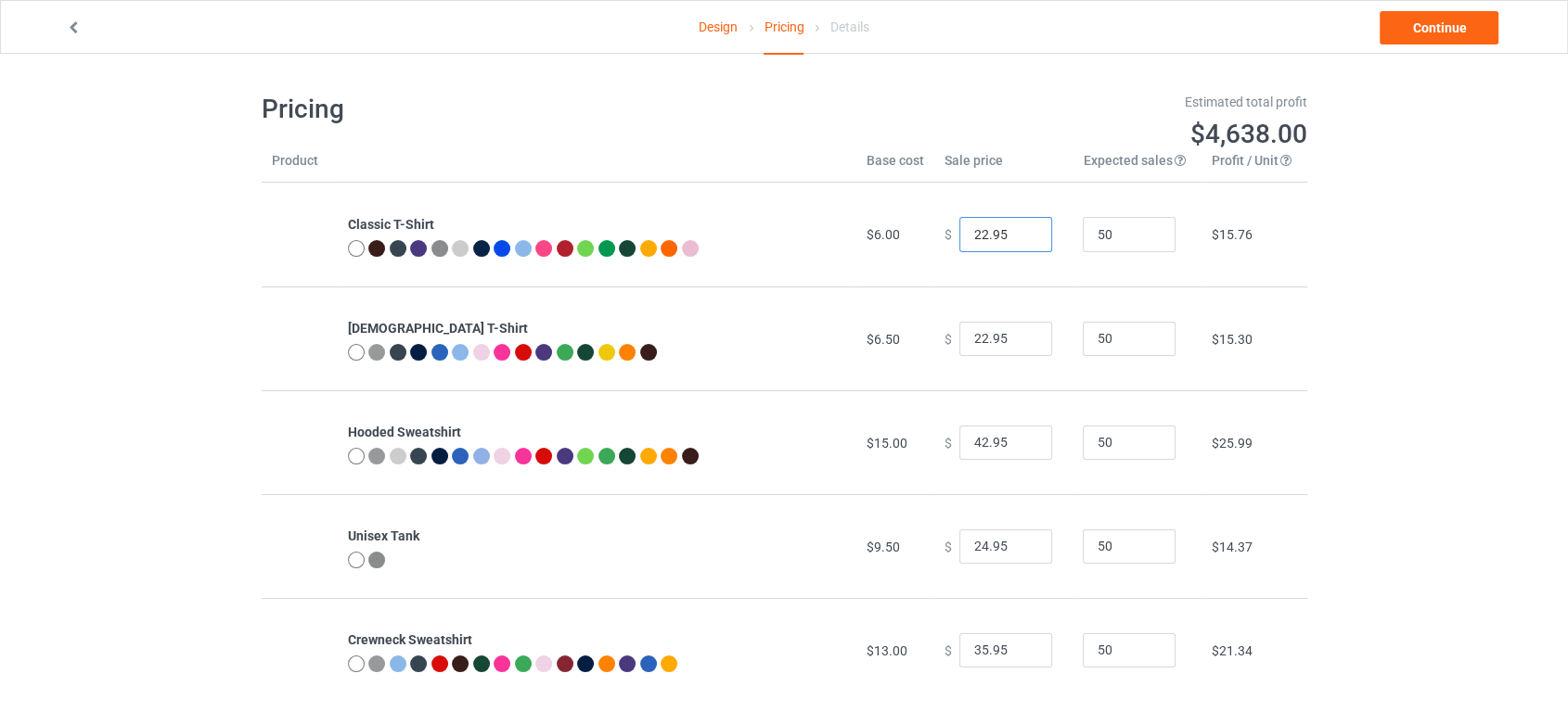
click at [980, 233] on input "22.95" at bounding box center [1005, 234] width 93 height 36
type input "19.95"
click at [977, 339] on input "22.95" at bounding box center [1005, 339] width 93 height 36
type input "21.95"
click at [978, 442] on input "42.95" at bounding box center [1005, 443] width 93 height 36
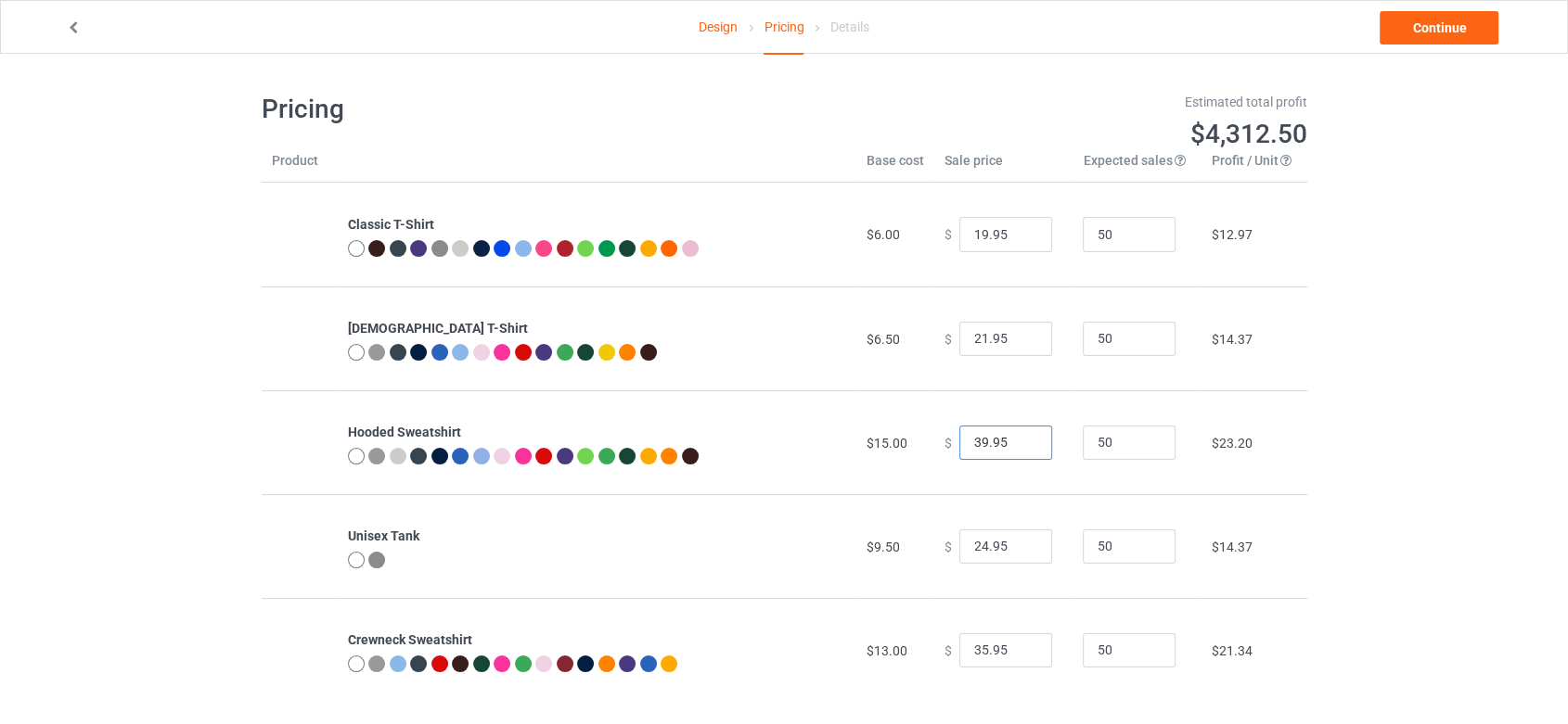
type input "39.95"
click at [980, 546] on input "24.95" at bounding box center [1005, 546] width 93 height 36
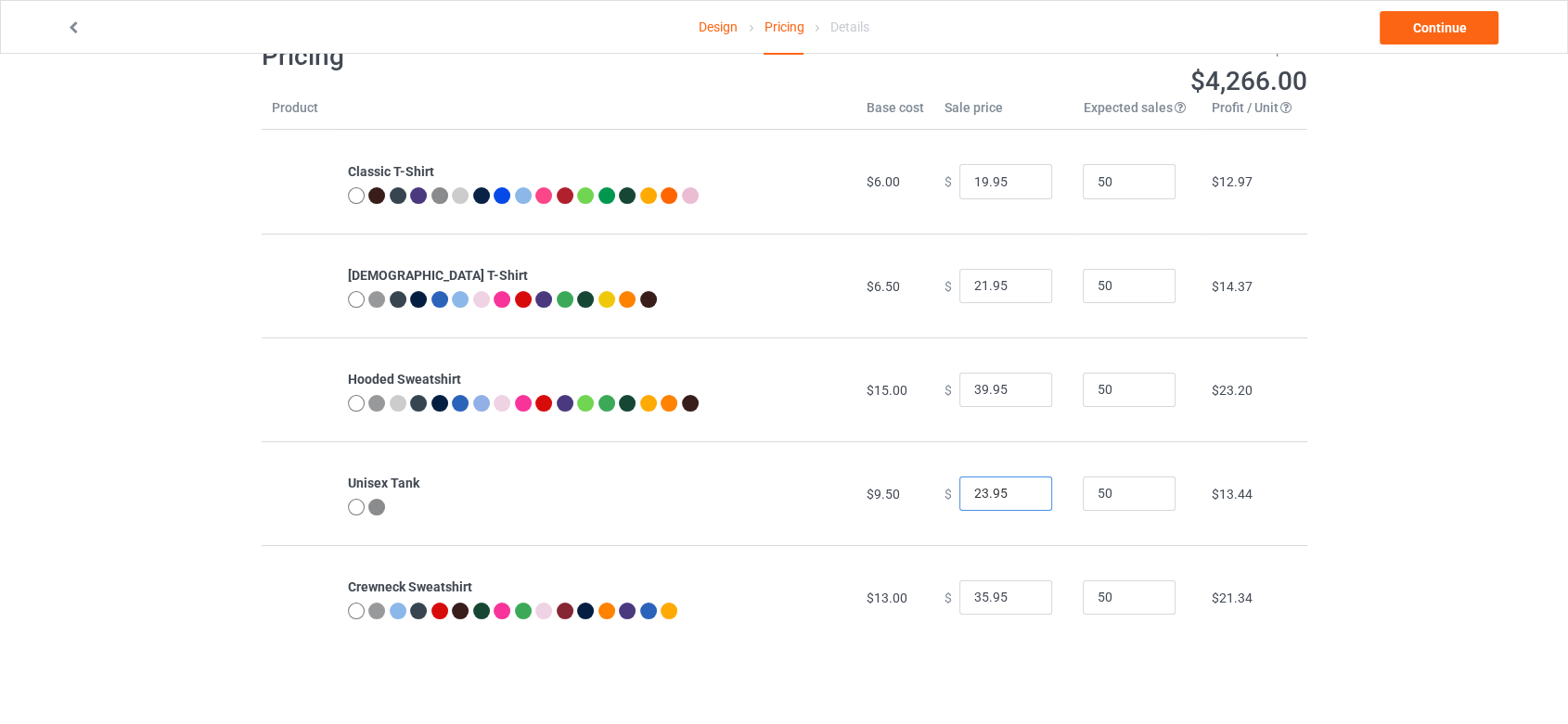
type input "23.95"
click at [977, 594] on input "35.95" at bounding box center [1005, 597] width 93 height 36
type input "34.95"
click at [1438, 33] on link "Continue" at bounding box center [1439, 28] width 119 height 34
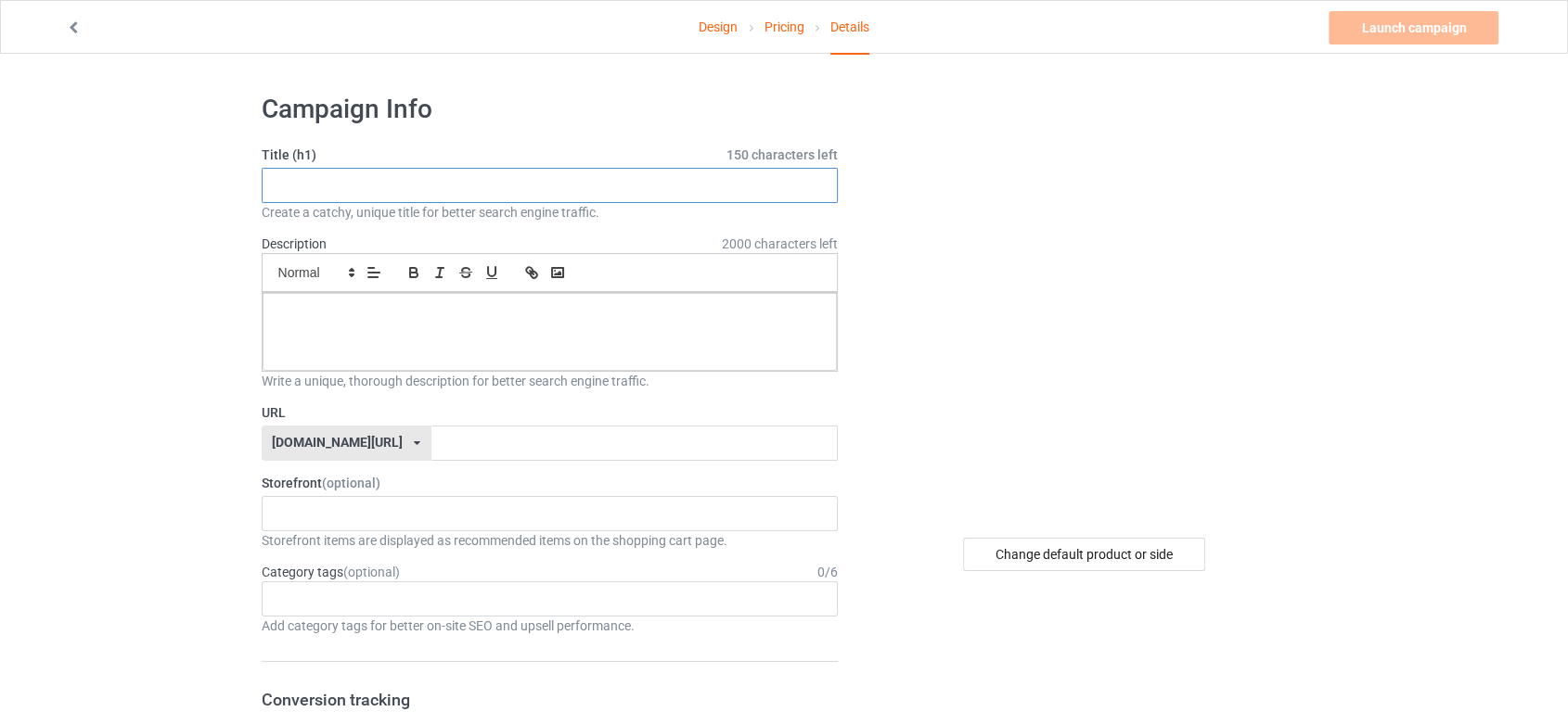
click at [584, 191] on input "text" at bounding box center [550, 185] width 577 height 36
type input "Lion Is My Spirit Animal"
click at [410, 326] on div at bounding box center [550, 331] width 576 height 78
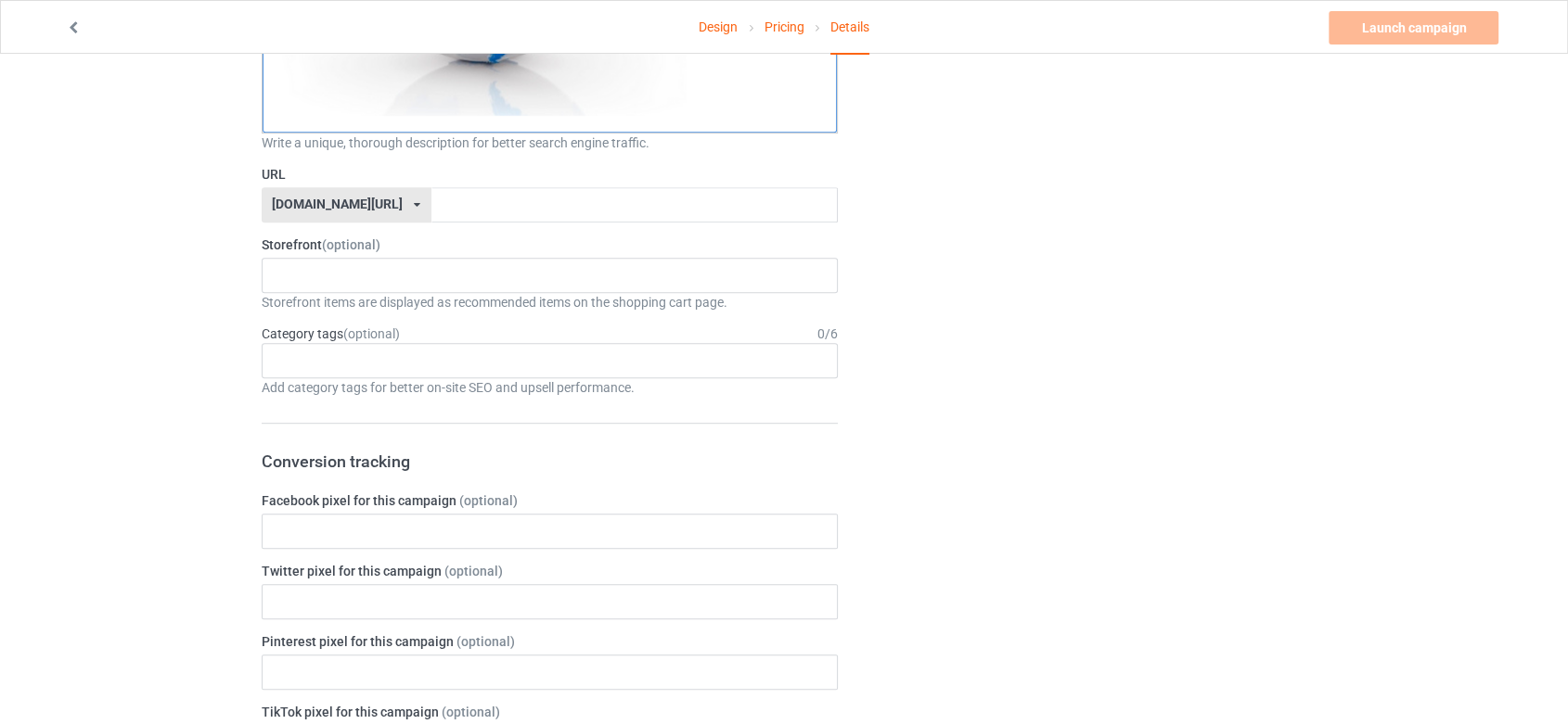
scroll to position [1030, 0]
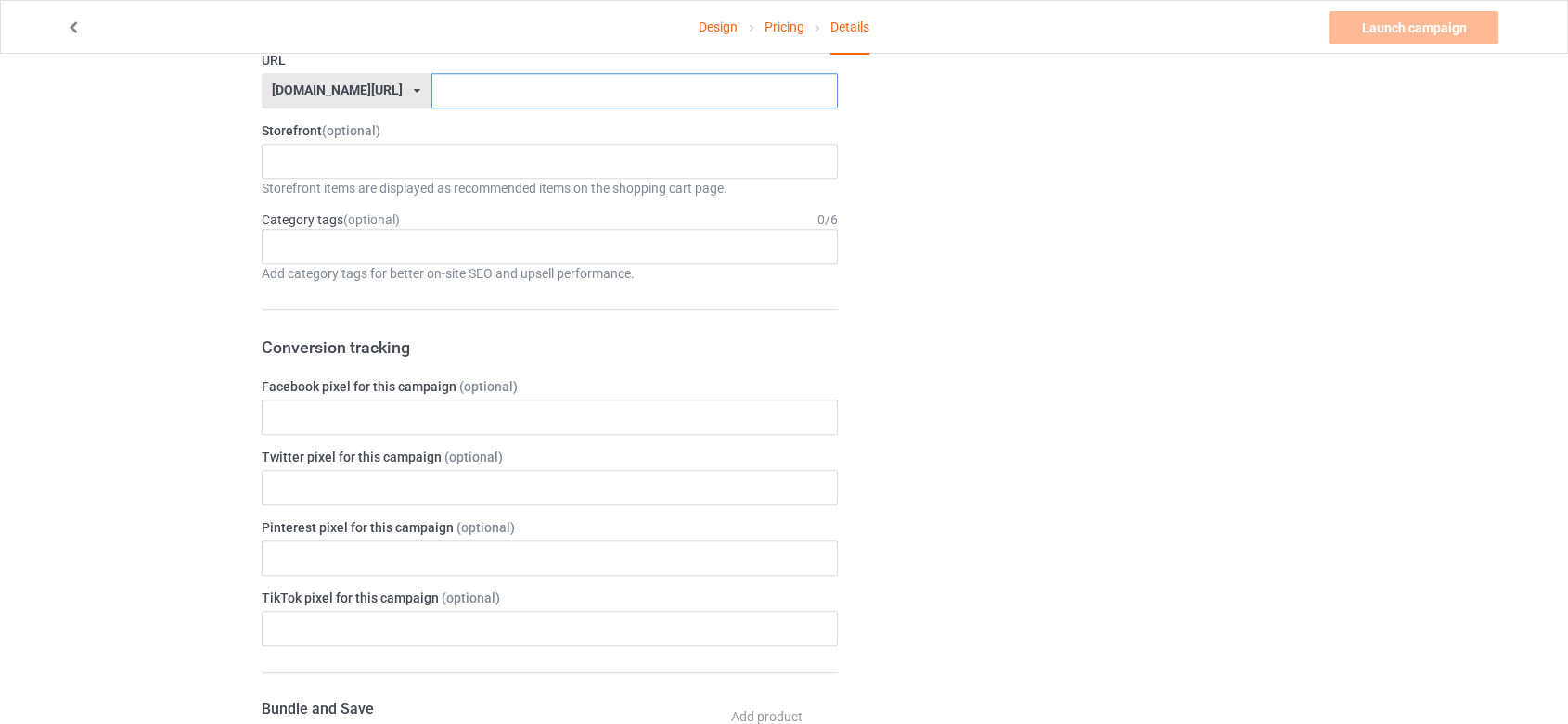
click at [456, 86] on input "text" at bounding box center [634, 90] width 406 height 36
type input "spirit"
click at [446, 156] on div "Elephants Store 67cdd63be0c09c003048241a" at bounding box center [550, 161] width 577 height 36
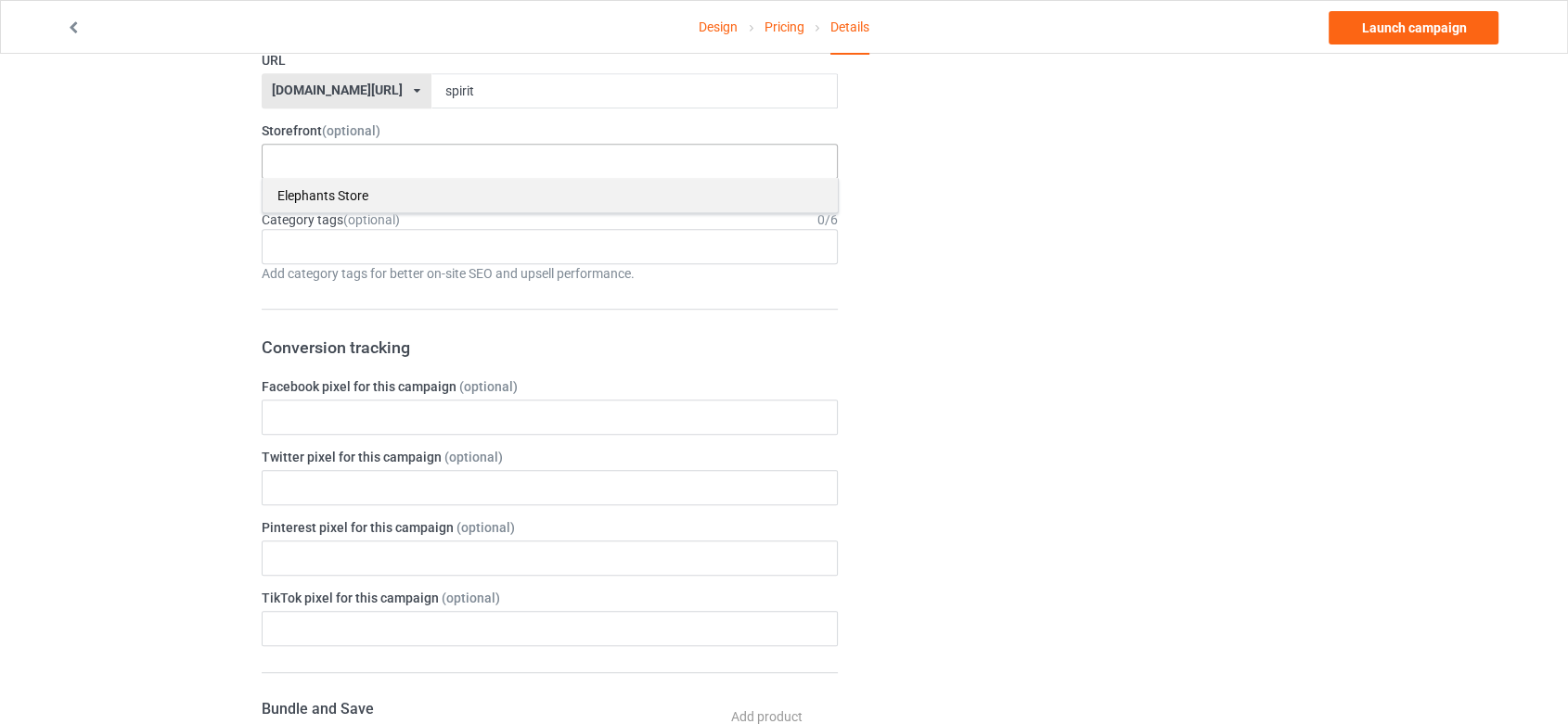
click at [429, 183] on div "Elephants Store" at bounding box center [550, 195] width 576 height 35
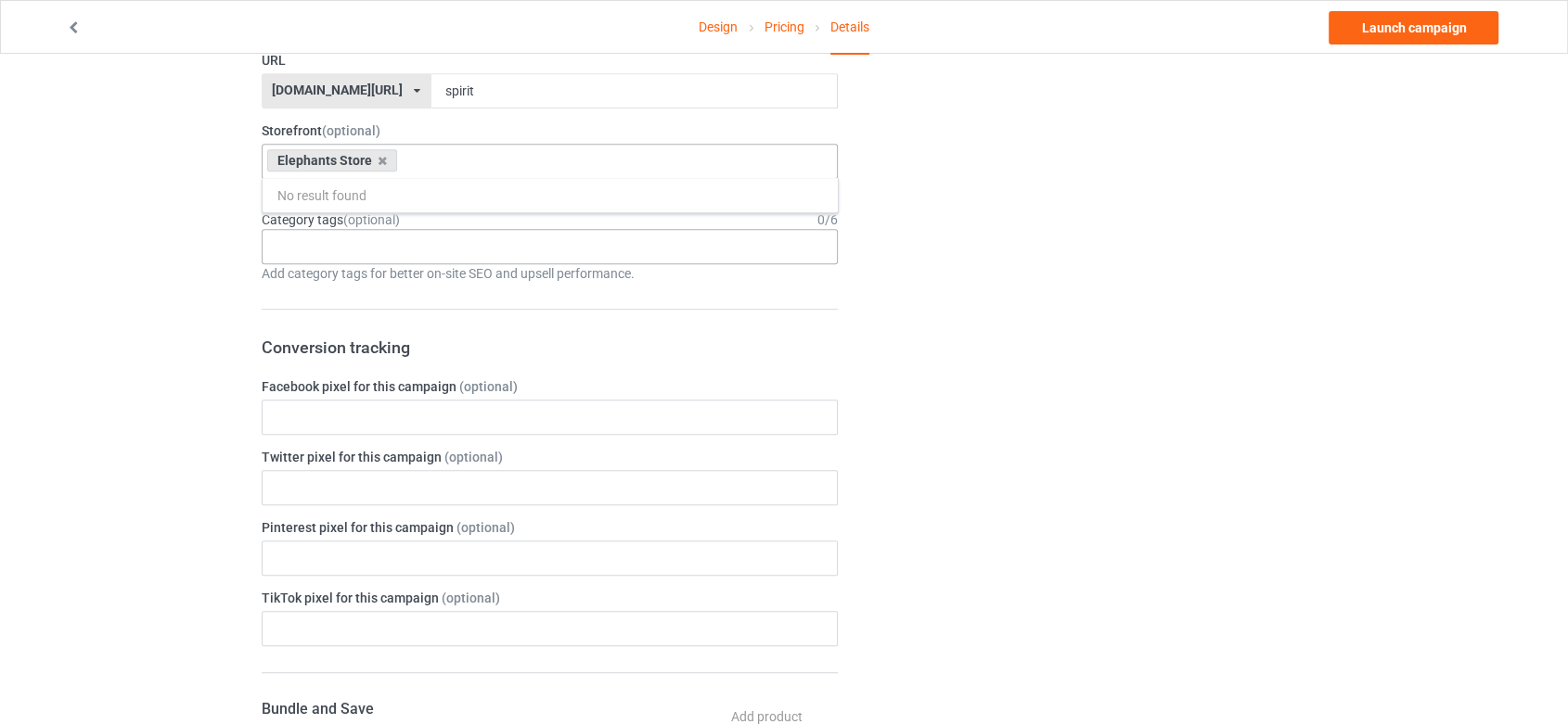
click at [404, 253] on div "Age > [DEMOGRAPHIC_DATA] > 1 Age > [DEMOGRAPHIC_DATA] Months > 1 Month Age > [D…" at bounding box center [550, 247] width 577 height 36
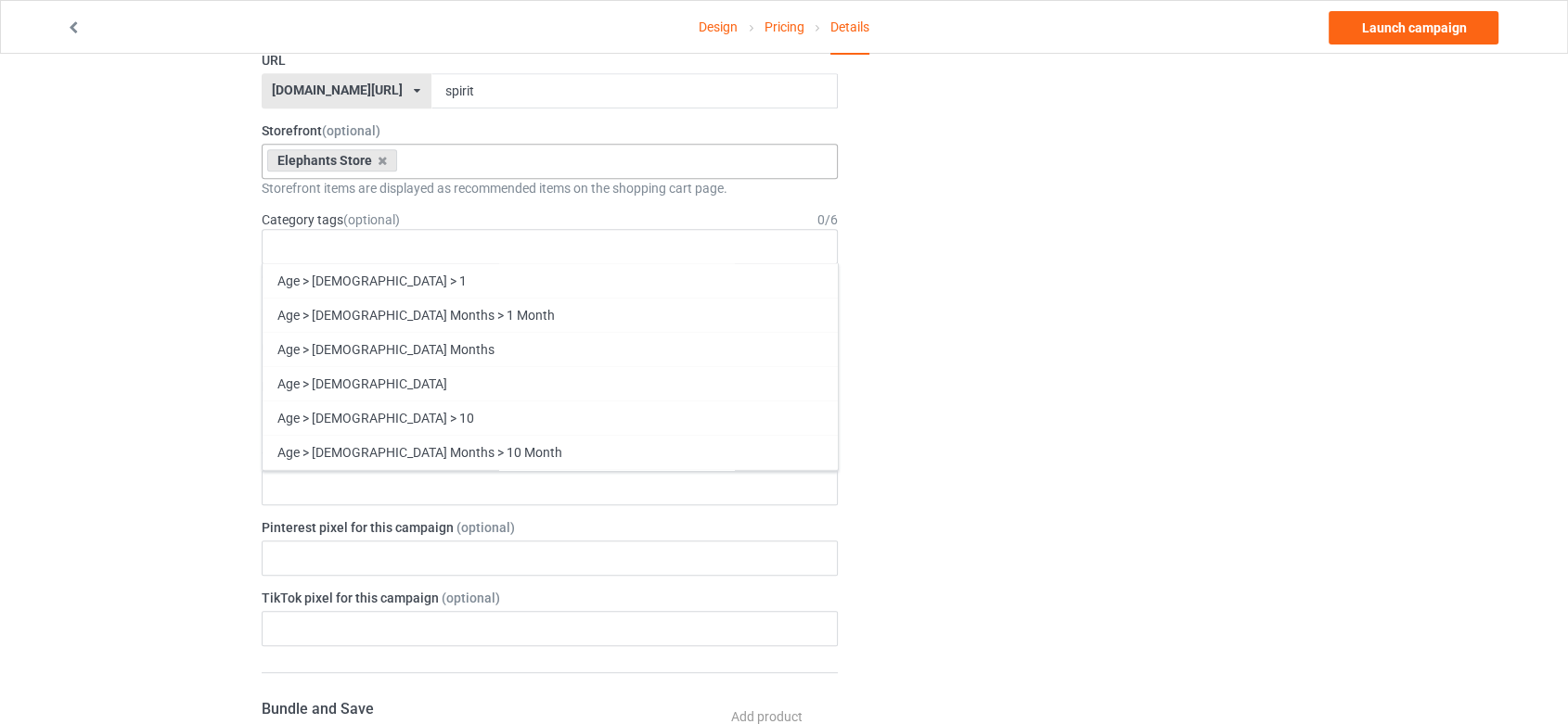
click at [947, 267] on div "Change default product or side" at bounding box center [1085, 324] width 469 height 2548
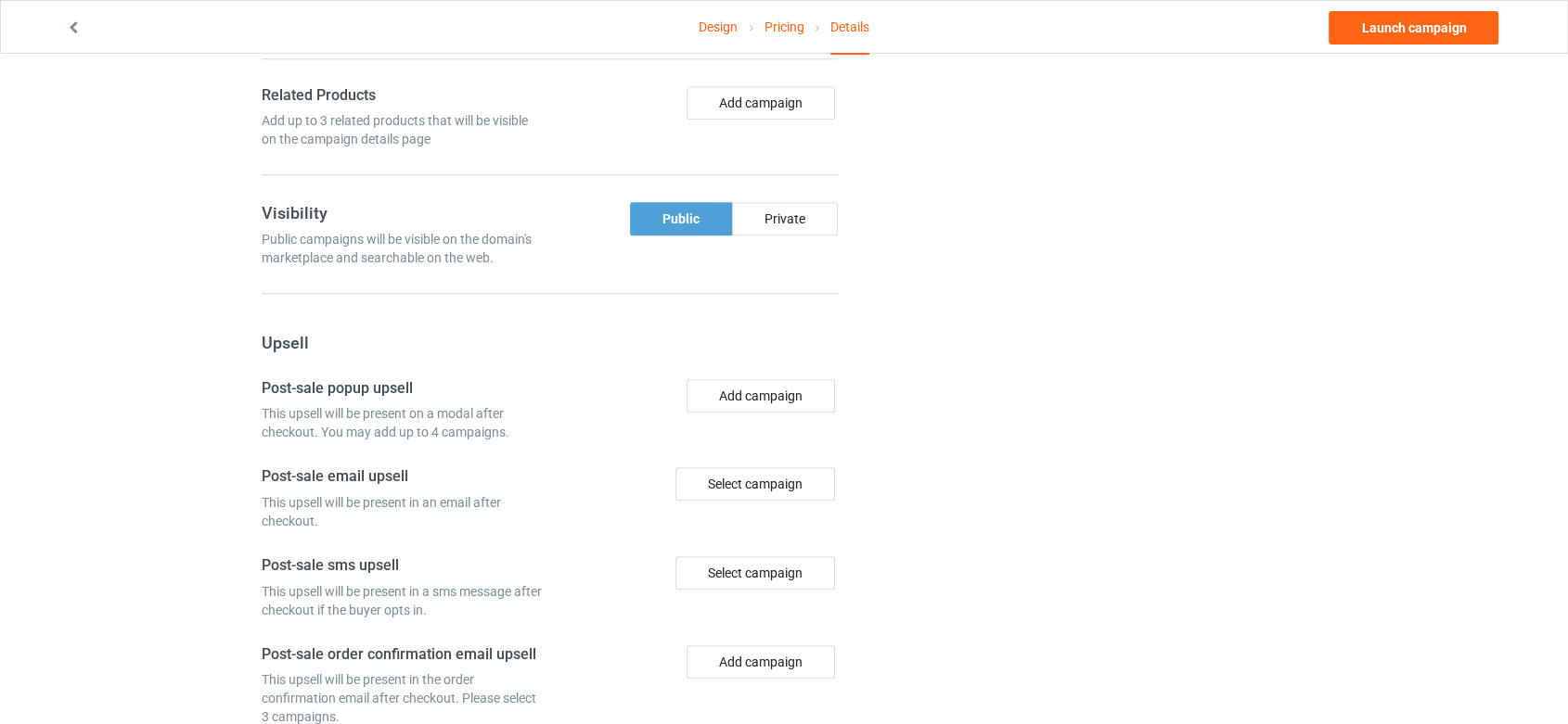
scroll to position [1616, 0]
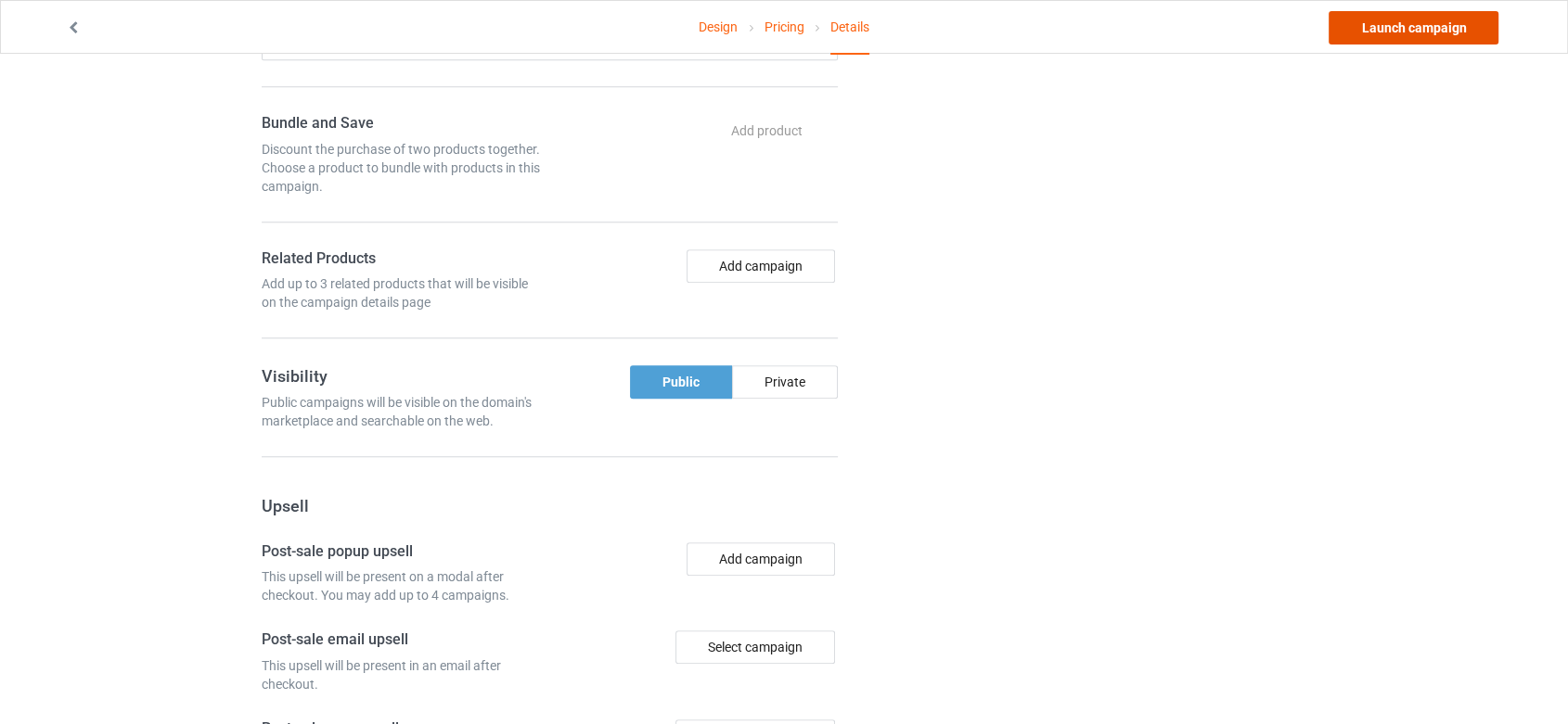
click at [1365, 28] on link "Launch campaign" at bounding box center [1413, 28] width 170 height 34
